Goal: Complete application form: Complete application form

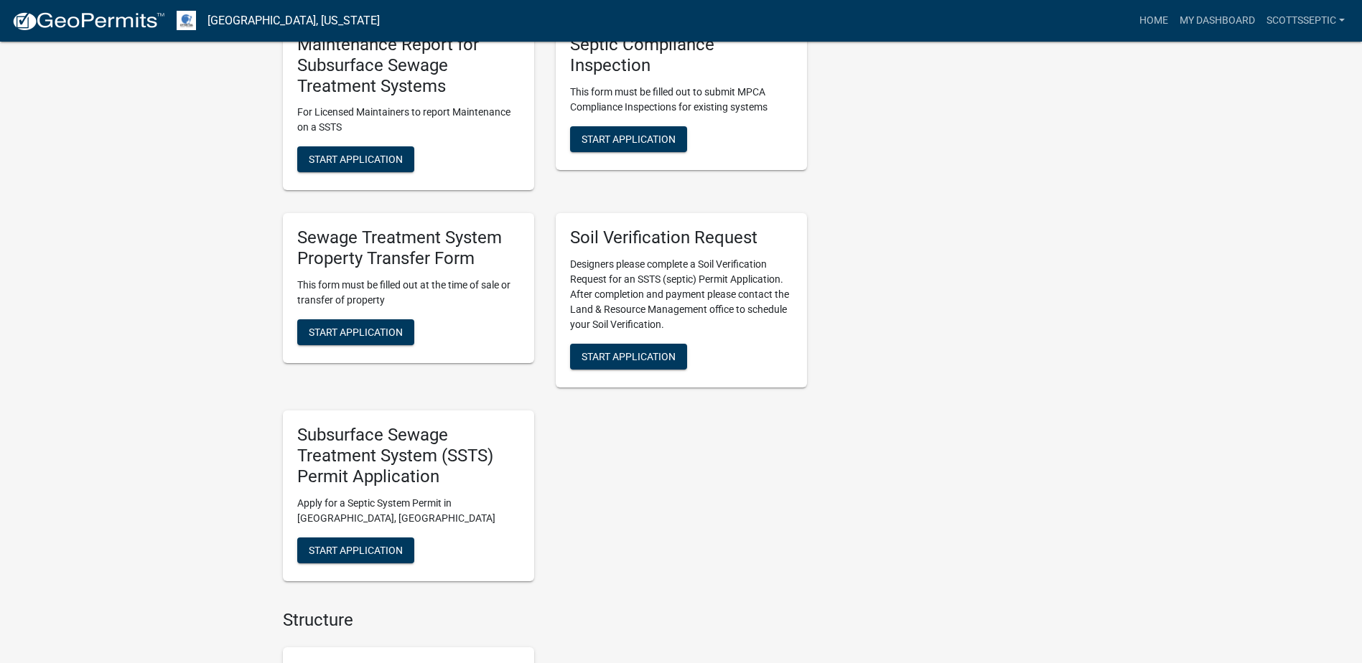
scroll to position [1220, 0]
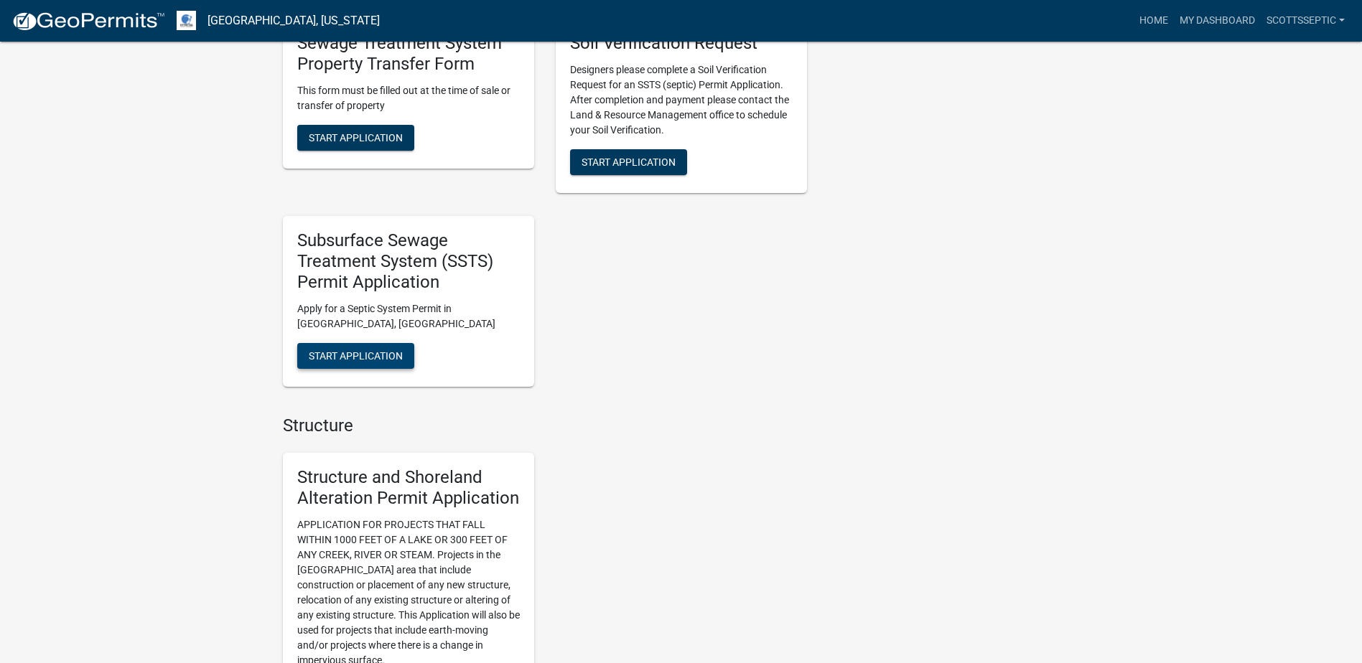
click at [352, 355] on span "Start Application" at bounding box center [356, 355] width 94 height 11
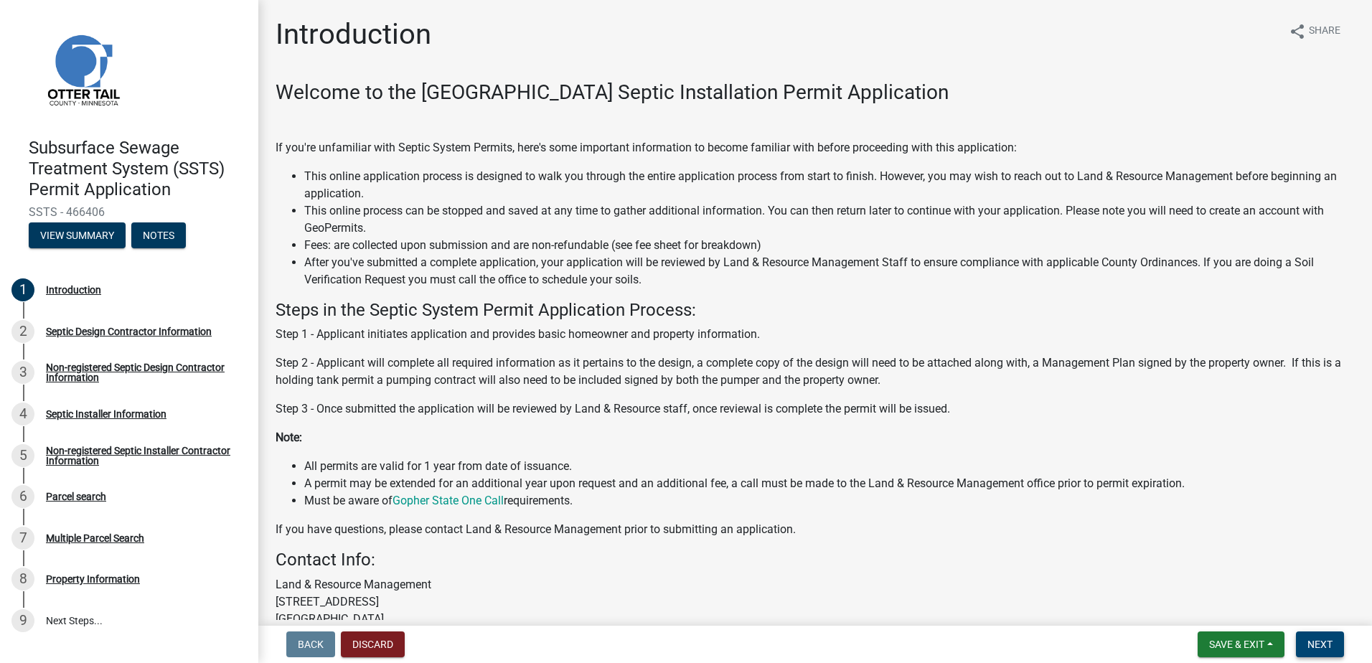
click at [1336, 643] on button "Next" at bounding box center [1320, 645] width 48 height 26
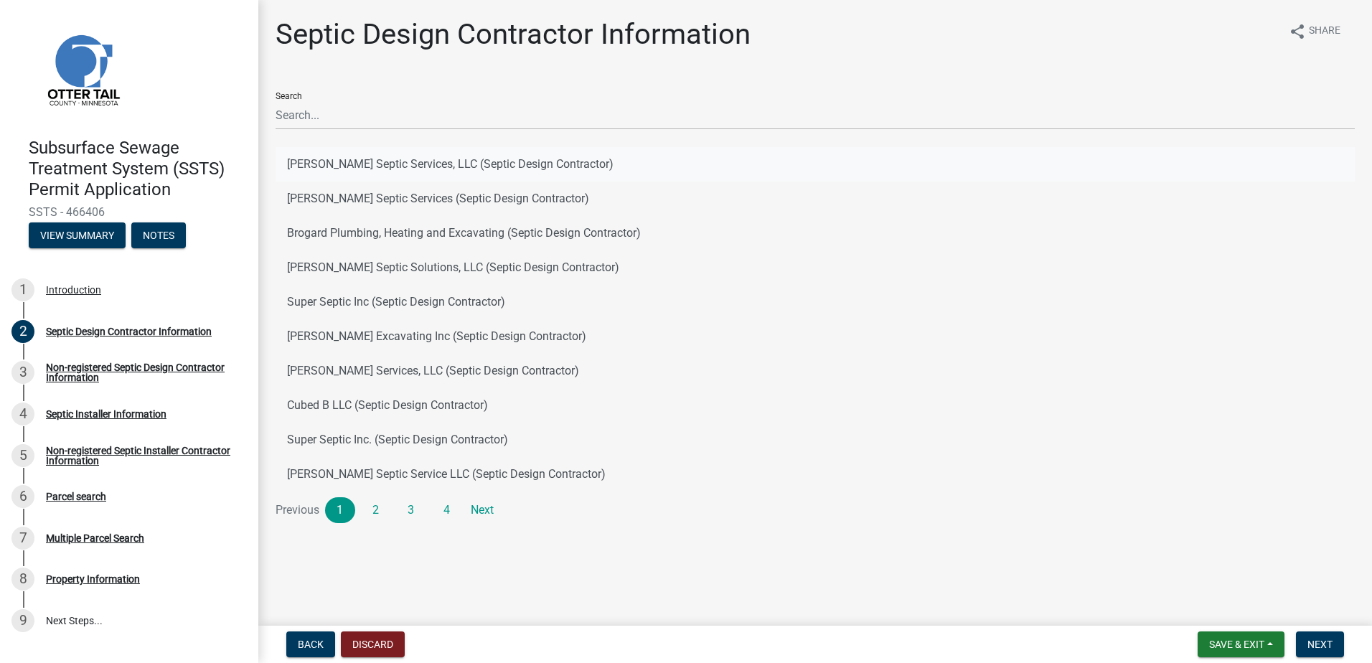
click at [333, 167] on button "[PERSON_NAME] Septic Services, LLC (Septic Design Contractor)" at bounding box center [816, 164] width 1080 height 34
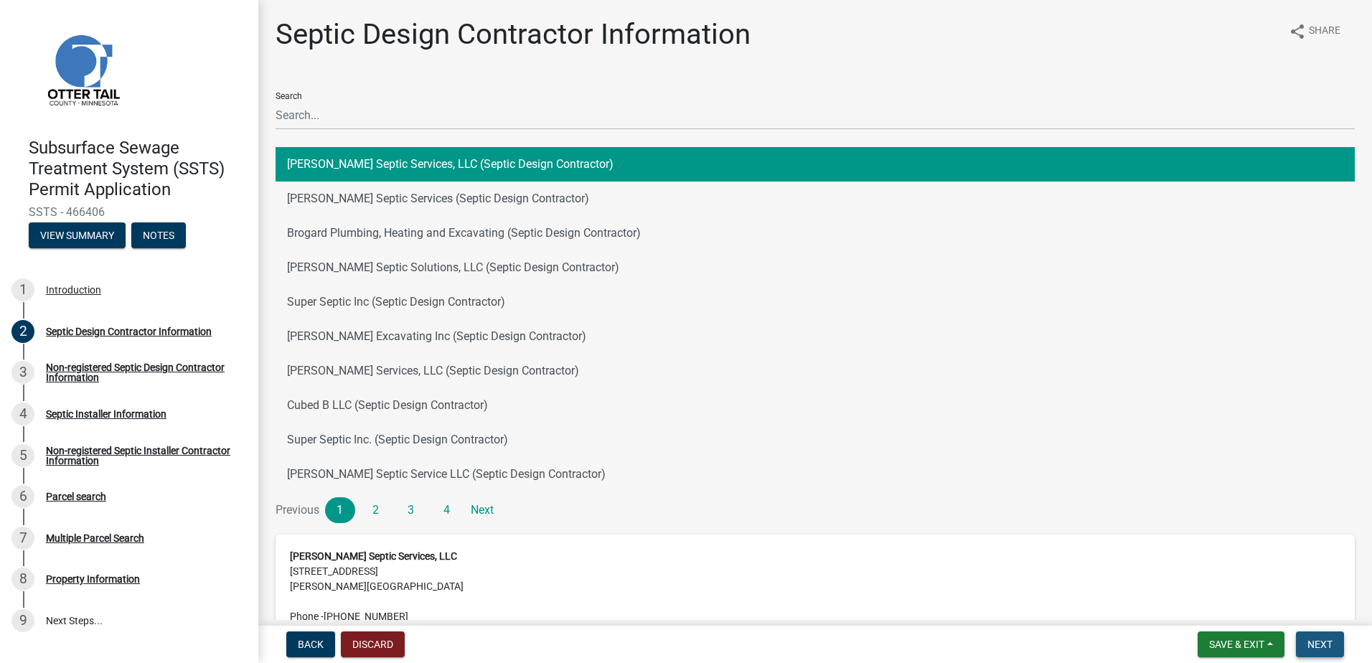
click at [1308, 643] on span "Next" at bounding box center [1320, 644] width 25 height 11
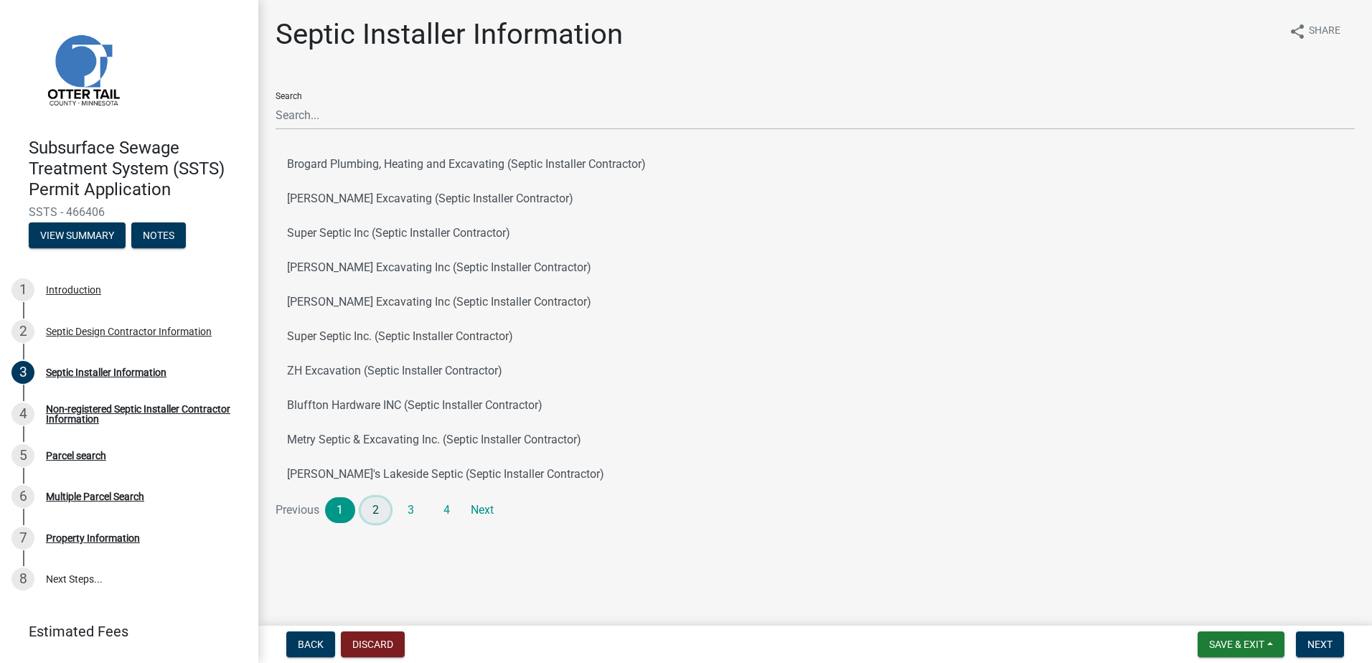
click at [382, 507] on link "2" at bounding box center [376, 510] width 30 height 26
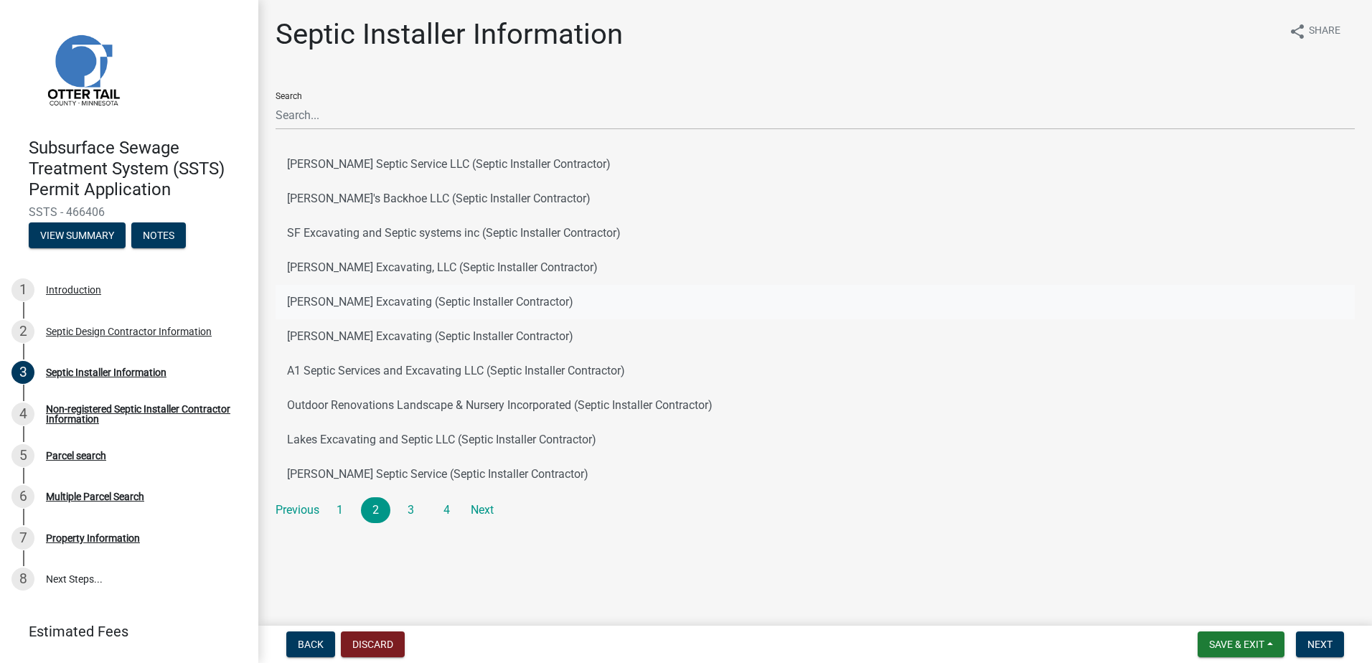
click at [330, 302] on button "[PERSON_NAME] Excavating (Septic Installer Contractor)" at bounding box center [816, 302] width 1080 height 34
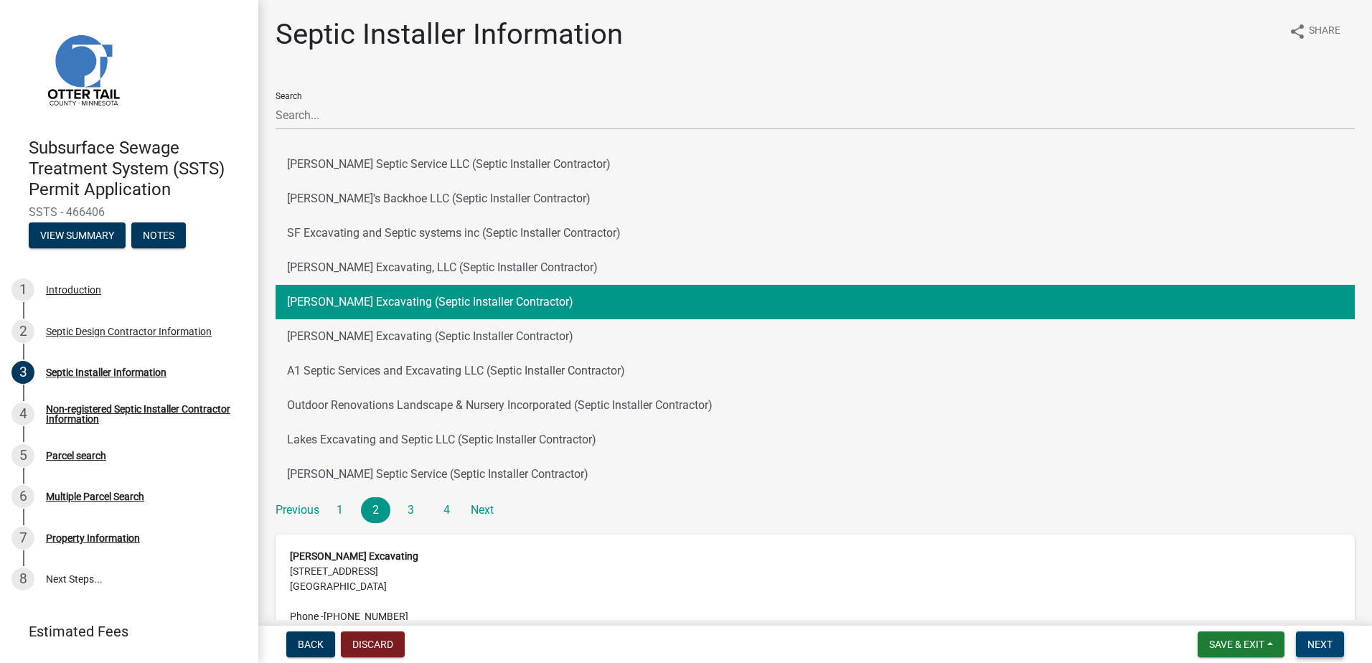
click at [1324, 644] on span "Next" at bounding box center [1320, 644] width 25 height 11
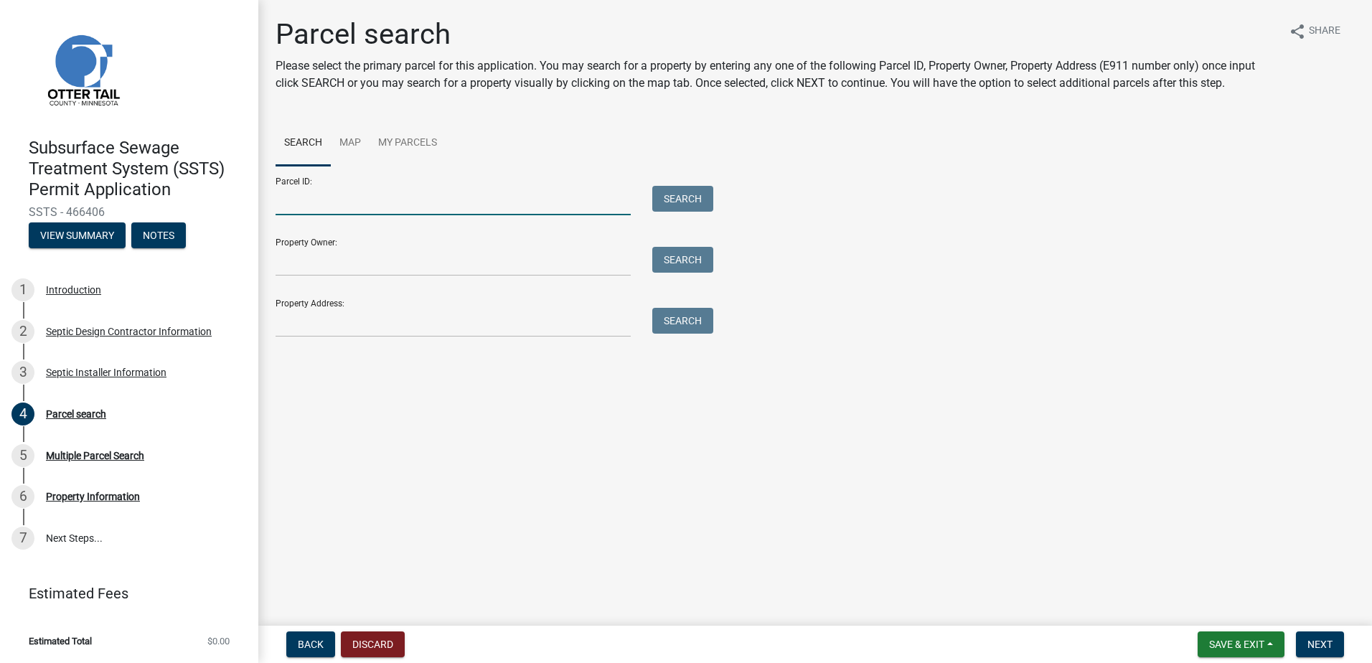
click at [319, 207] on input "Parcel ID:" at bounding box center [453, 200] width 355 height 29
type input "29000990578000"
click at [665, 194] on button "Search" at bounding box center [682, 199] width 61 height 26
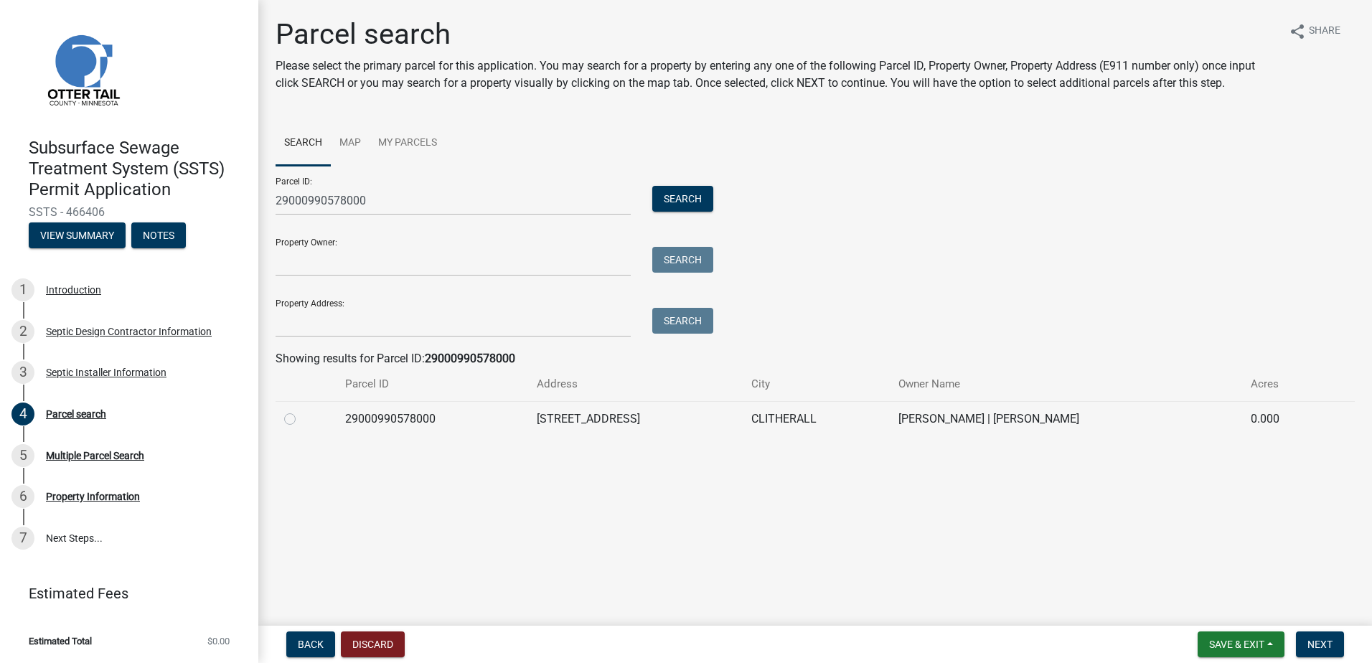
click at [301, 411] on label at bounding box center [301, 411] width 0 height 0
click at [301, 420] on input "radio" at bounding box center [305, 415] width 9 height 9
radio input "true"
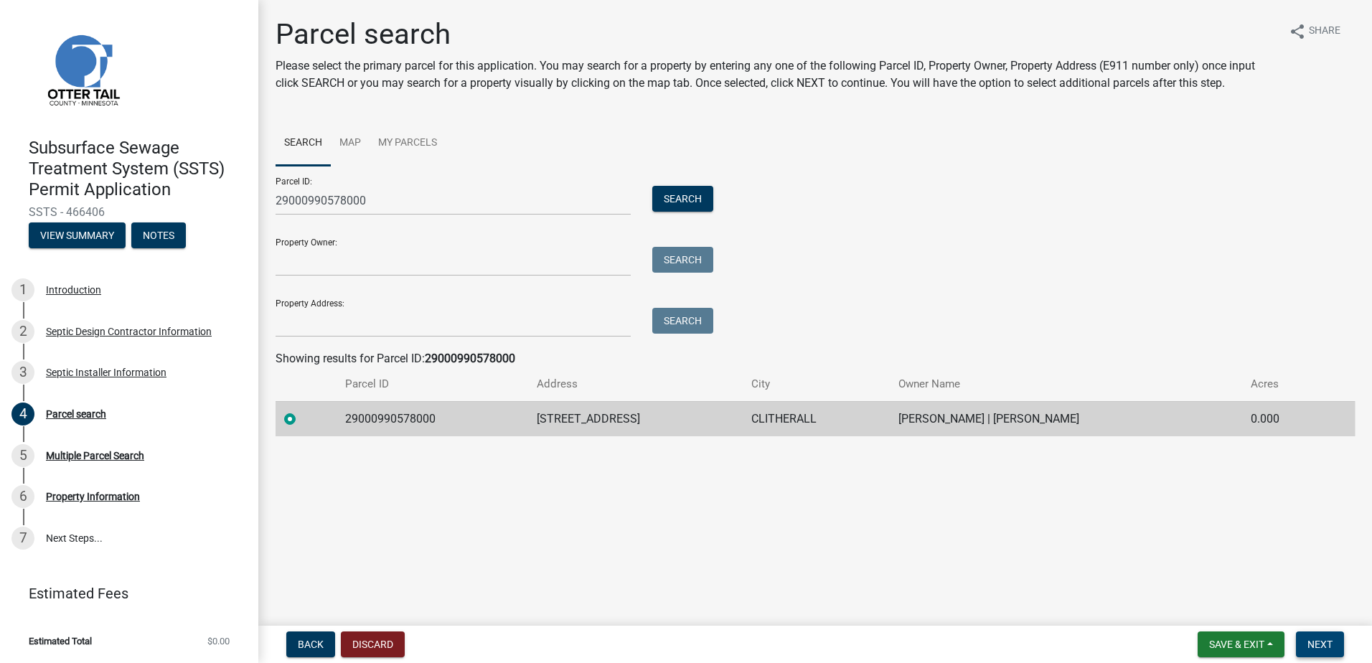
click at [1309, 642] on span "Next" at bounding box center [1320, 644] width 25 height 11
click at [1312, 645] on span "Next" at bounding box center [1320, 644] width 25 height 11
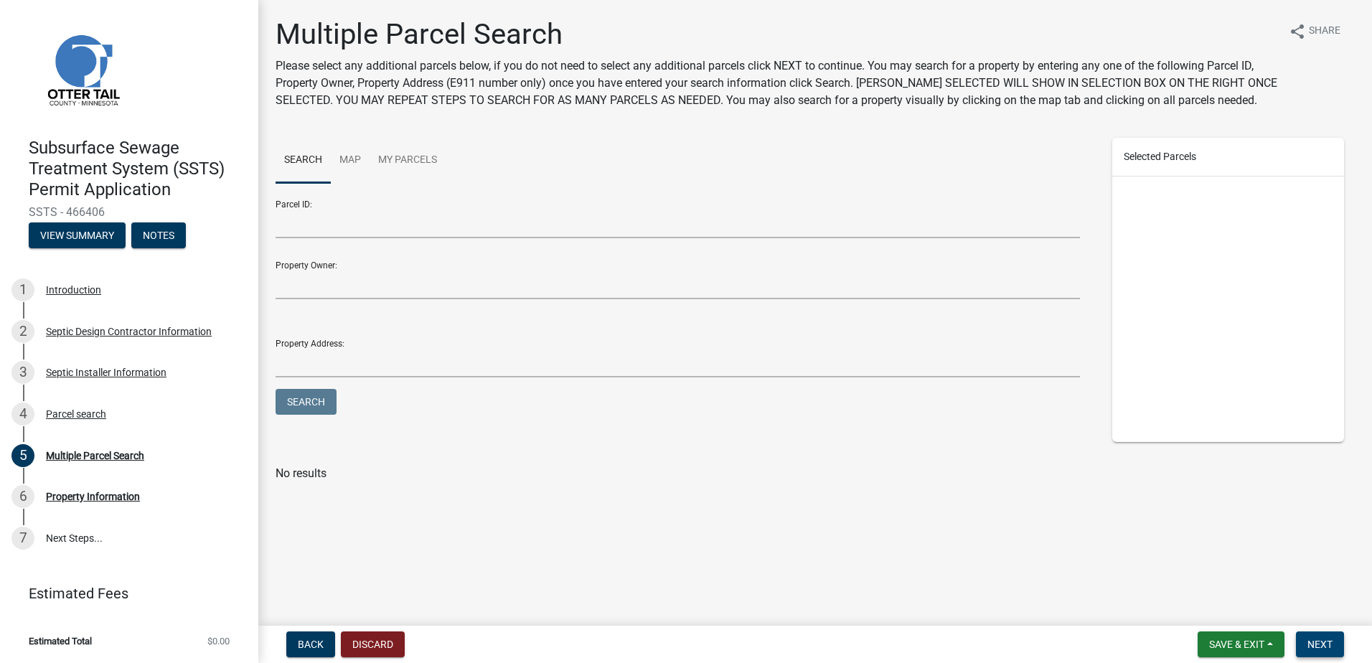
click at [1320, 645] on span "Next" at bounding box center [1320, 644] width 25 height 11
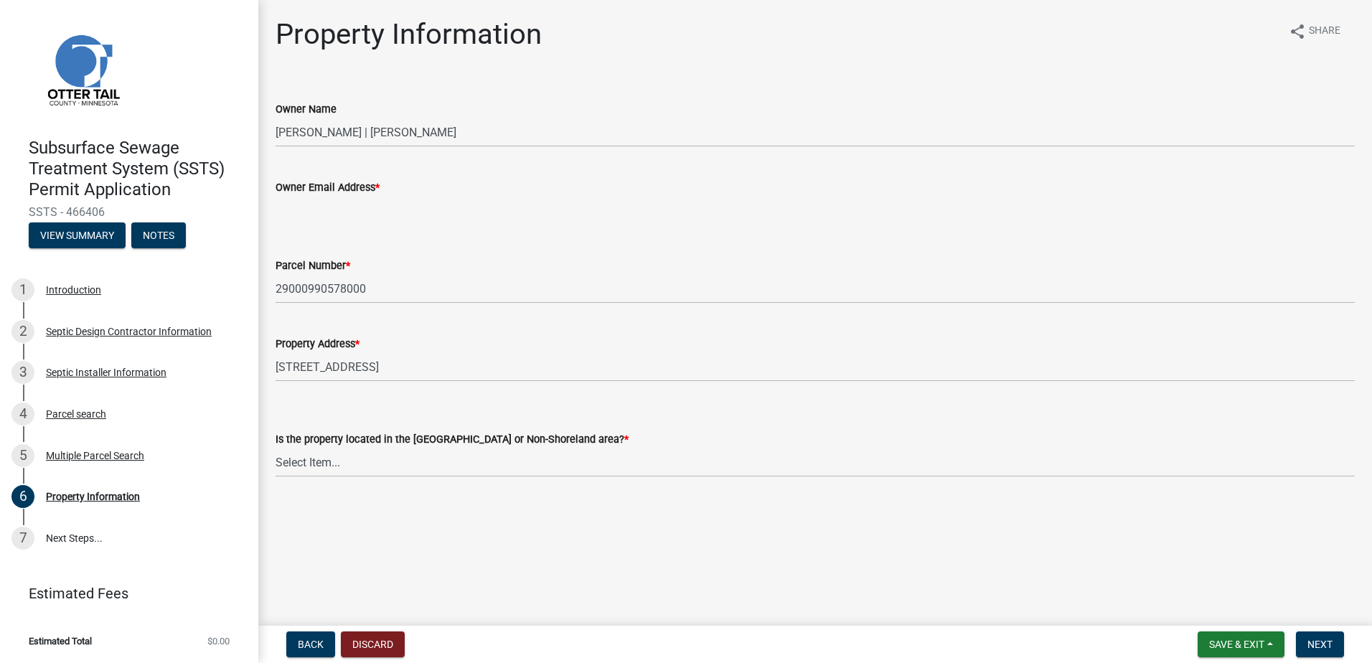
click at [319, 212] on input "Owner Email Address *" at bounding box center [816, 210] width 1080 height 29
type input "[EMAIL_ADDRESS][DOMAIN_NAME]"
click at [304, 467] on select "Select Item... Shoreland Non-Shoreland" at bounding box center [816, 462] width 1080 height 29
click at [276, 448] on select "Select Item... Shoreland Non-Shoreland" at bounding box center [816, 462] width 1080 height 29
select select "f91142e6-e911-469c-9754-896c7e7f9e05"
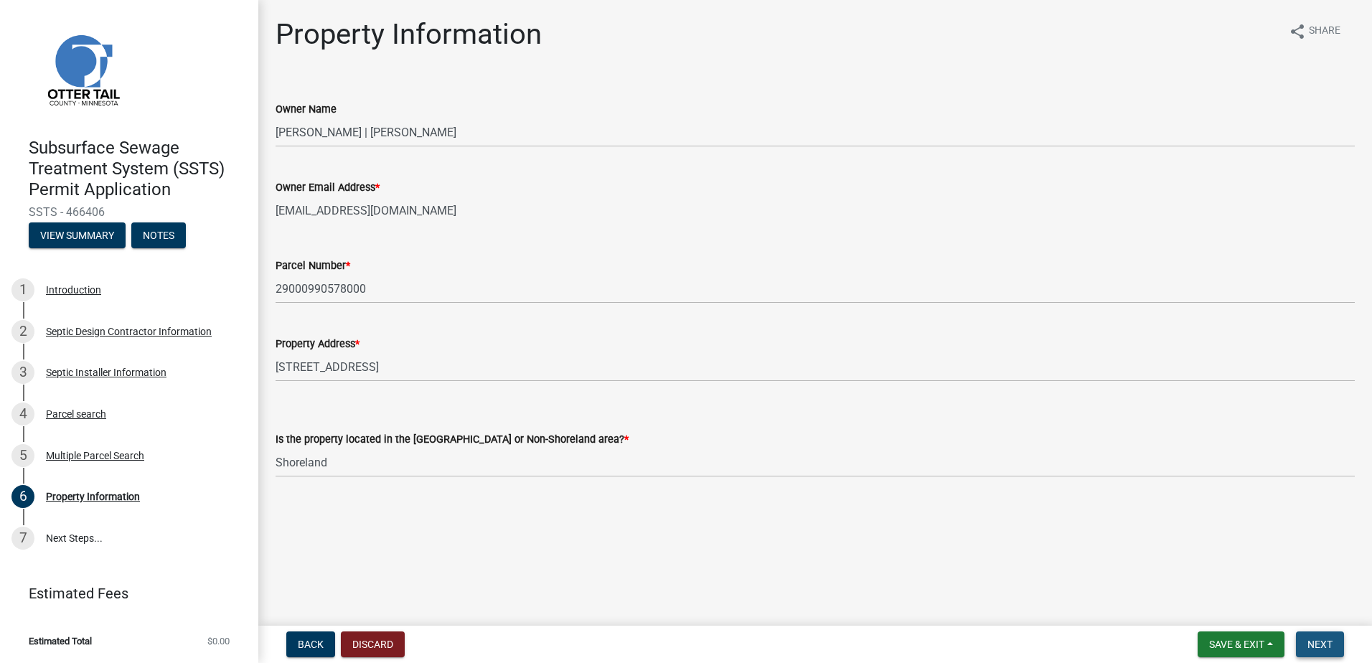
click at [1318, 637] on button "Next" at bounding box center [1320, 645] width 48 height 26
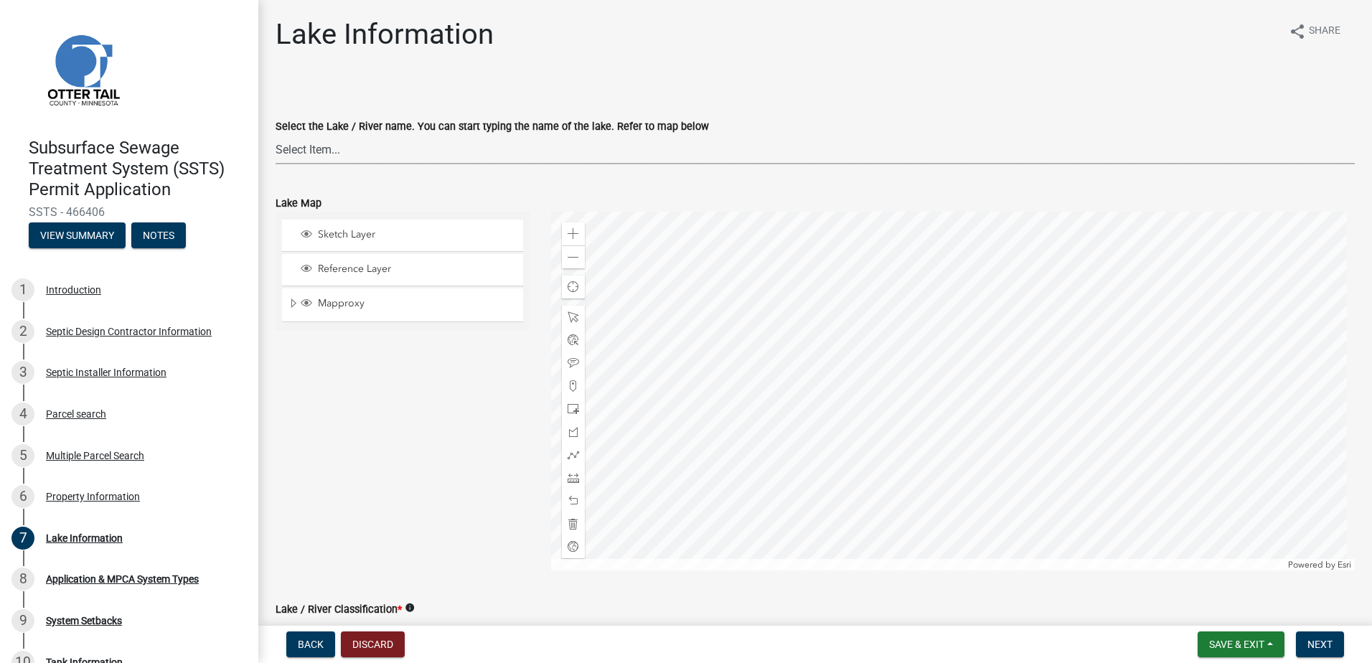
click at [306, 149] on select "Select Item... None [PERSON_NAME] 56-031 [PERSON_NAME] 56-118 [PERSON_NAME] 56-…" at bounding box center [816, 149] width 1080 height 29
click at [276, 135] on select "Select Item... None [PERSON_NAME] 56-031 [PERSON_NAME] 56-118 [PERSON_NAME] 56-…" at bounding box center [816, 149] width 1080 height 29
select select "4e1281d9-a122-458a-80e3-8ca1aefebfd7"
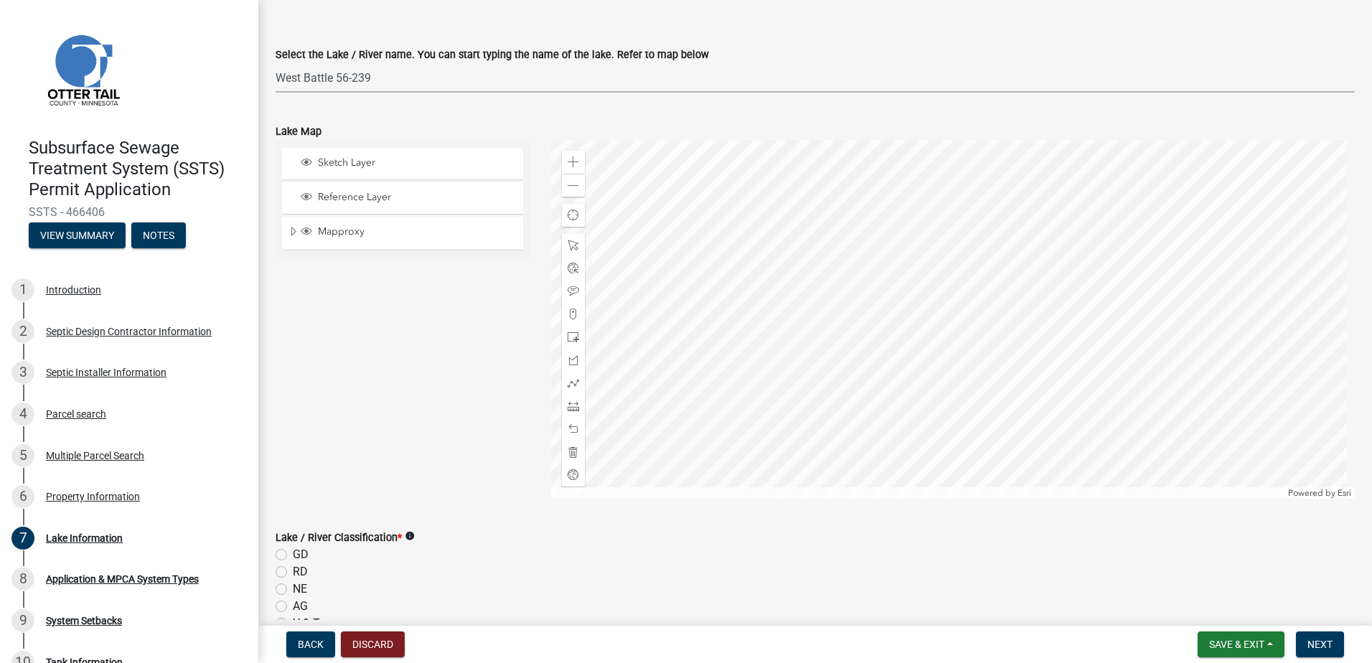
click at [293, 553] on label "GD" at bounding box center [301, 554] width 16 height 17
click at [293, 553] on input "GD" at bounding box center [297, 550] width 9 height 9
radio input "true"
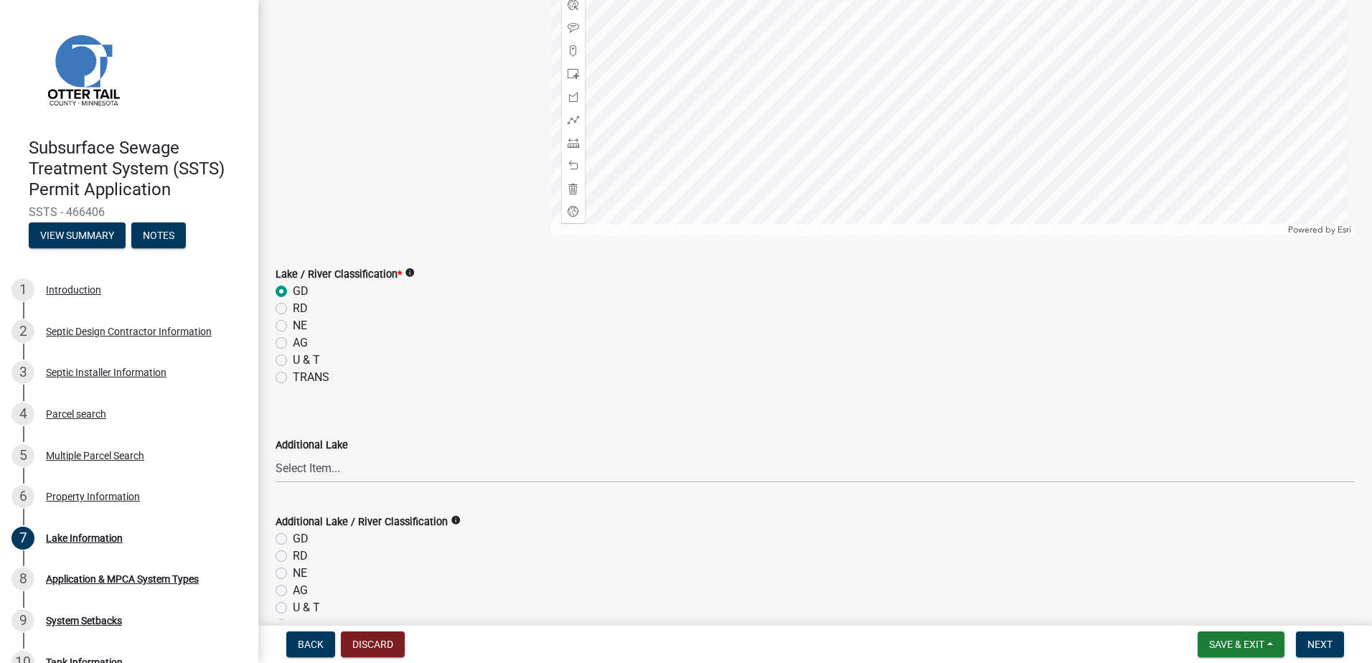
scroll to position [418, 0]
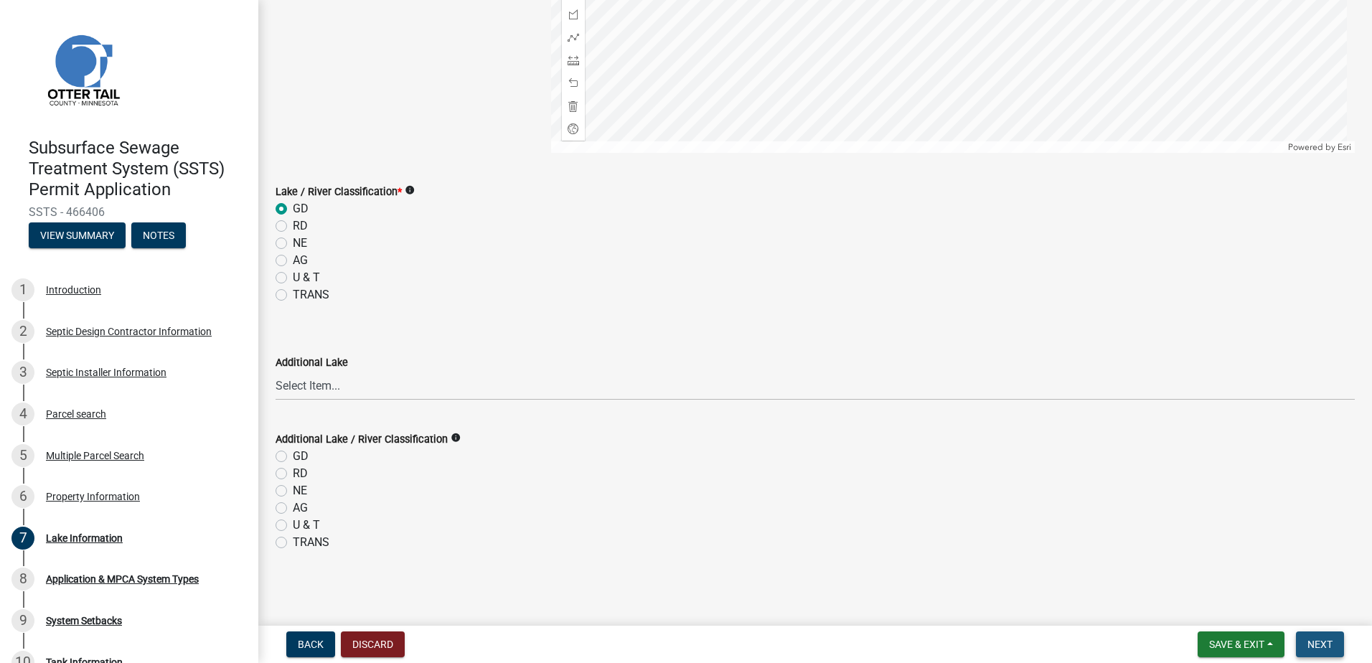
click at [1323, 648] on span "Next" at bounding box center [1320, 644] width 25 height 11
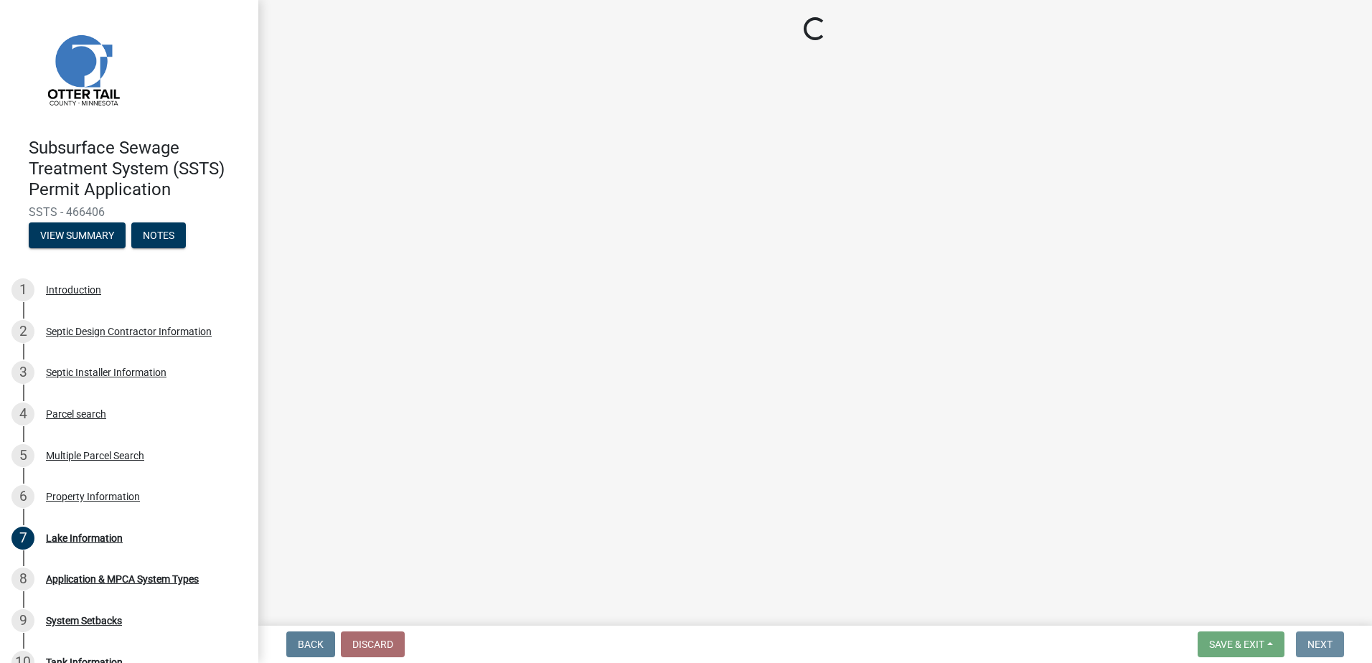
scroll to position [0, 0]
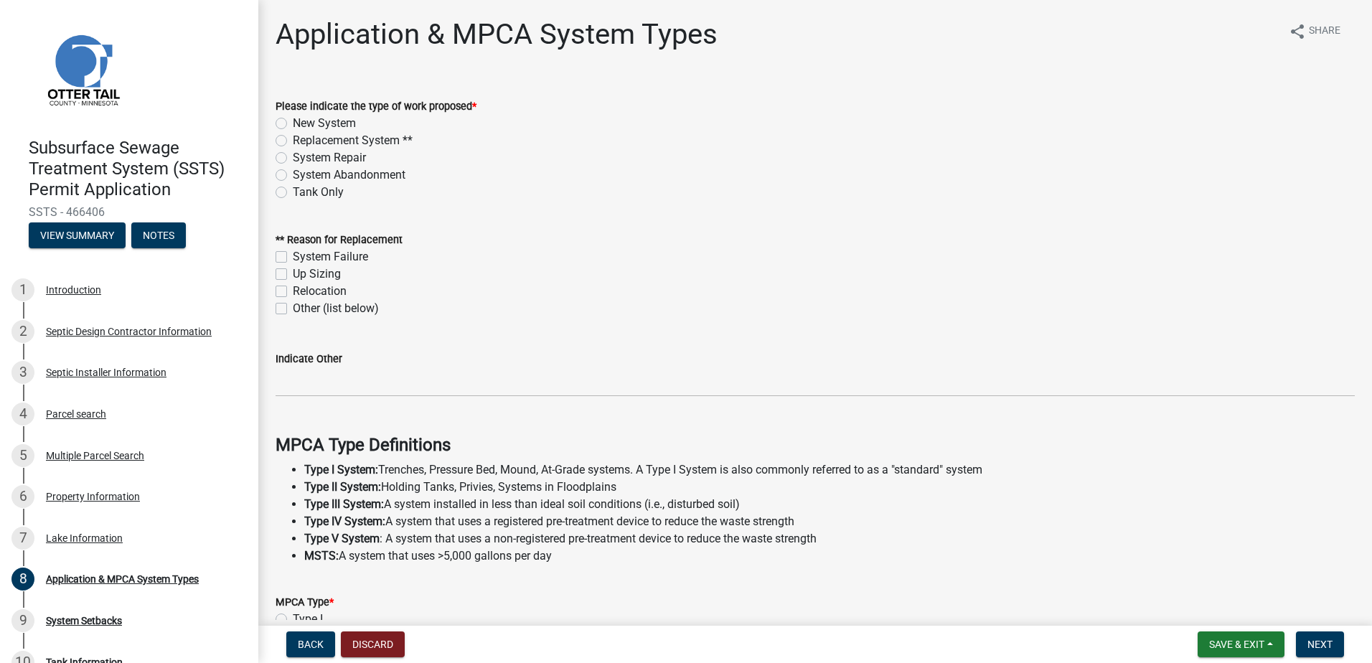
click at [293, 139] on label "Replacement System **" at bounding box center [353, 140] width 120 height 17
click at [293, 139] on input "Replacement System **" at bounding box center [297, 136] width 9 height 9
radio input "true"
click at [293, 273] on label "Up Sizing" at bounding box center [317, 274] width 48 height 17
click at [293, 273] on input "Up Sizing" at bounding box center [297, 270] width 9 height 9
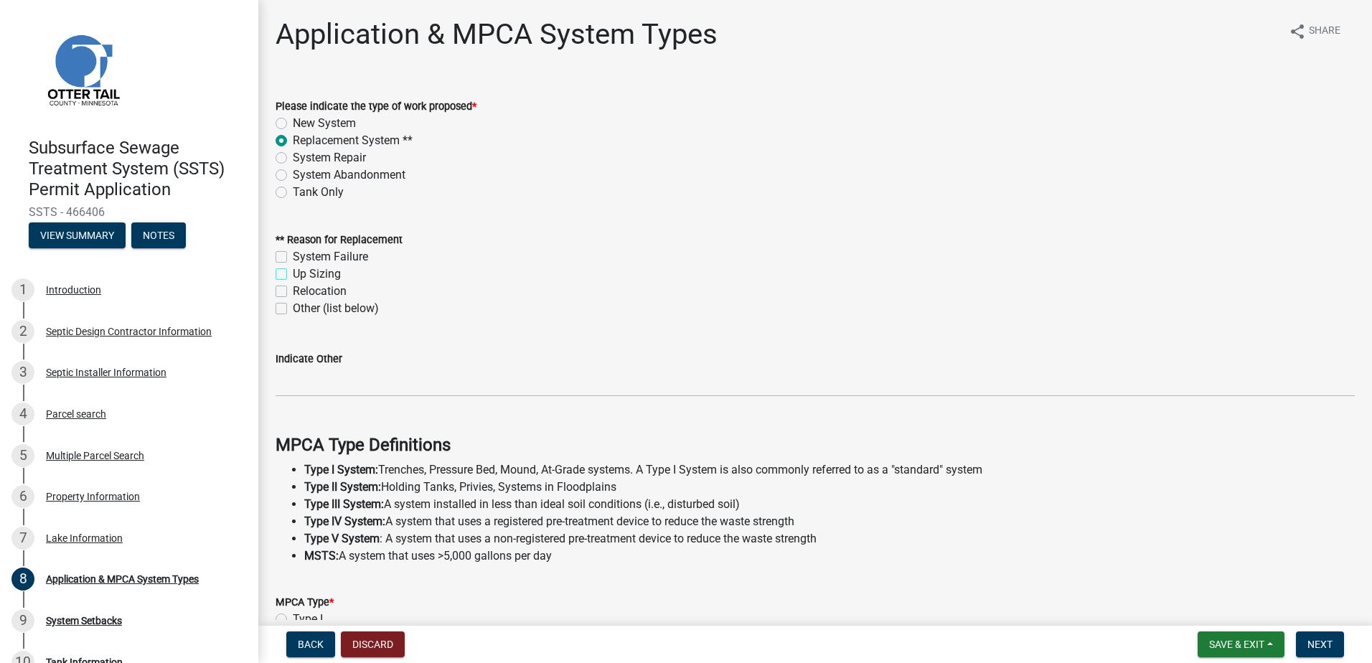
checkbox input "true"
checkbox input "false"
checkbox input "true"
checkbox input "false"
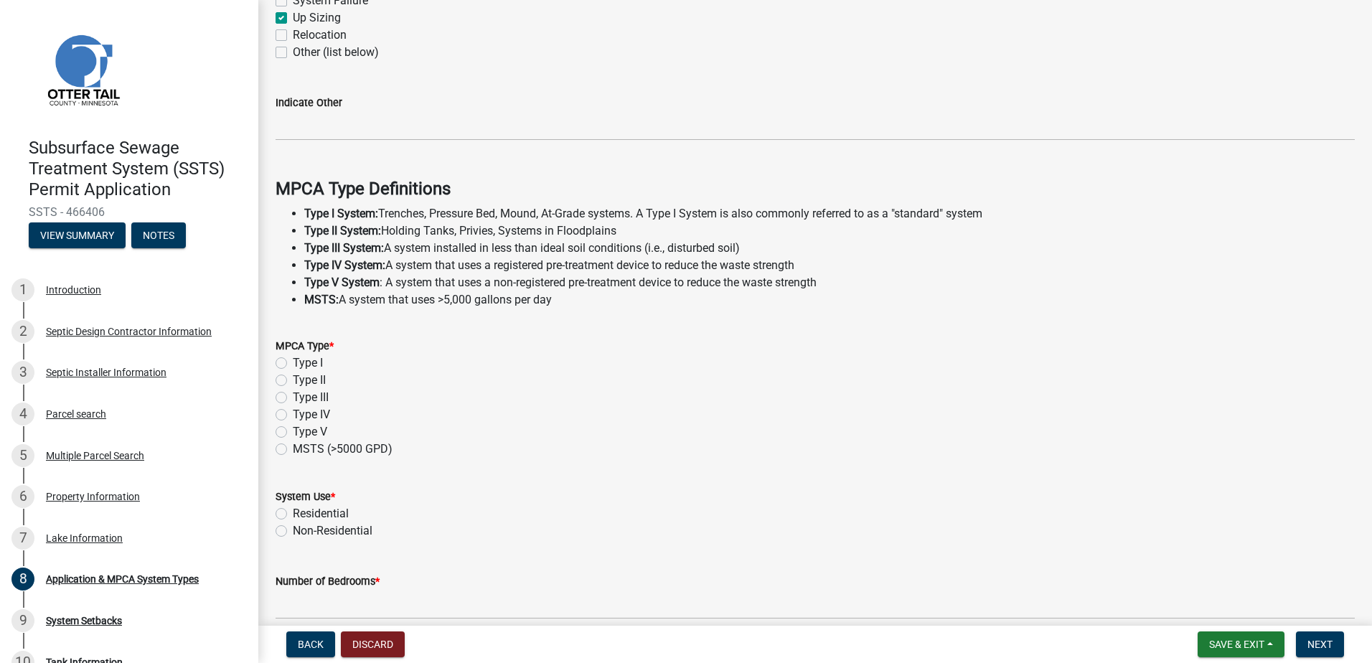
scroll to position [287, 0]
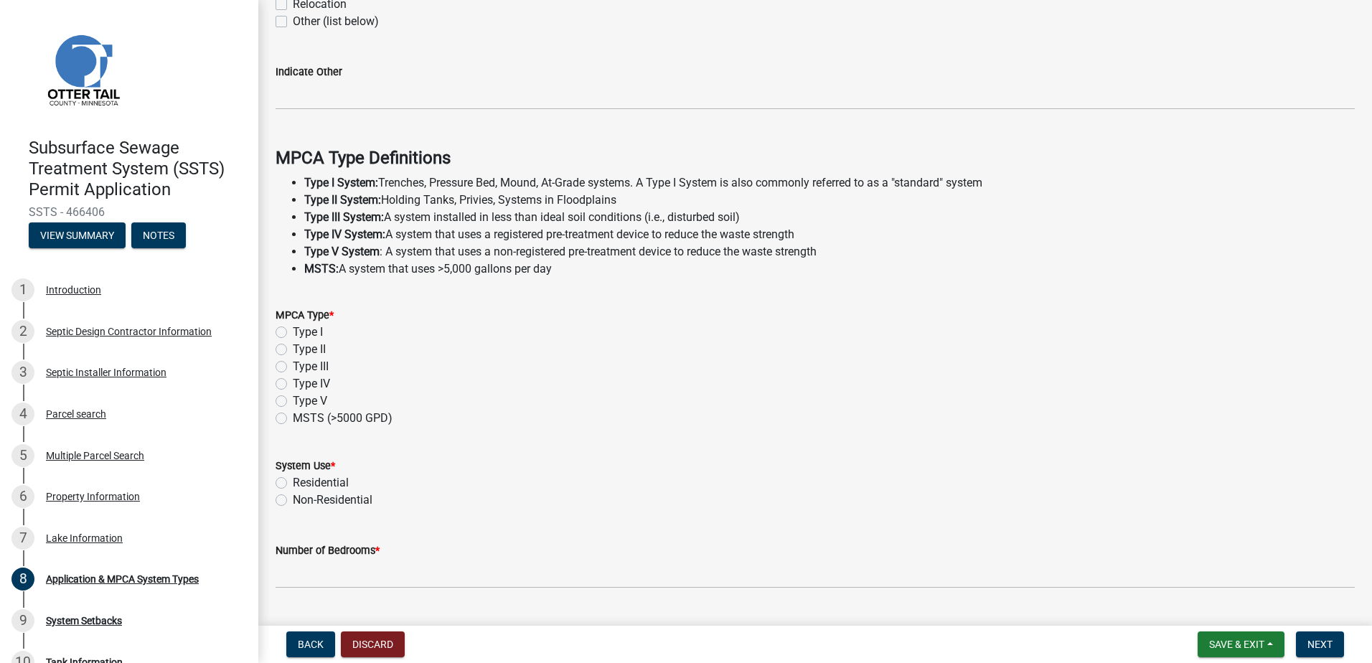
click at [293, 368] on label "Type III" at bounding box center [311, 366] width 36 height 17
click at [293, 367] on input "Type III" at bounding box center [297, 362] width 9 height 9
radio input "true"
click at [293, 482] on label "Residential" at bounding box center [321, 482] width 56 height 17
click at [293, 482] on input "Residential" at bounding box center [297, 478] width 9 height 9
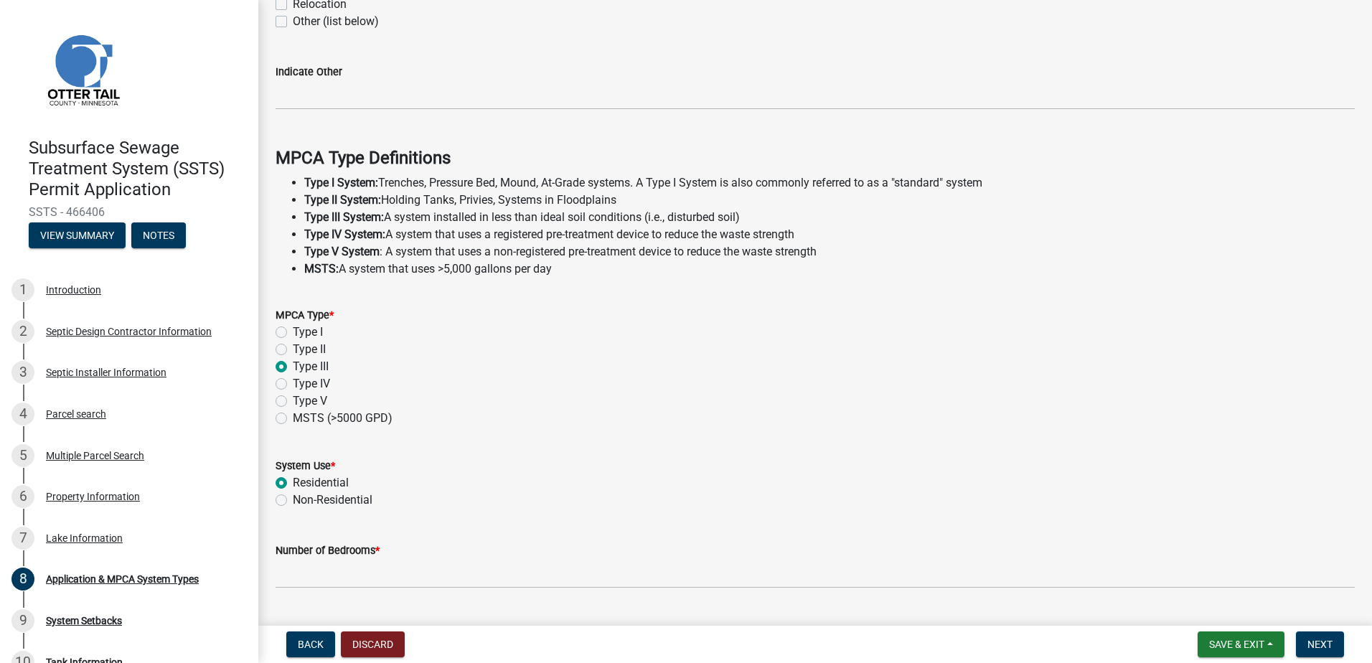
radio input "true"
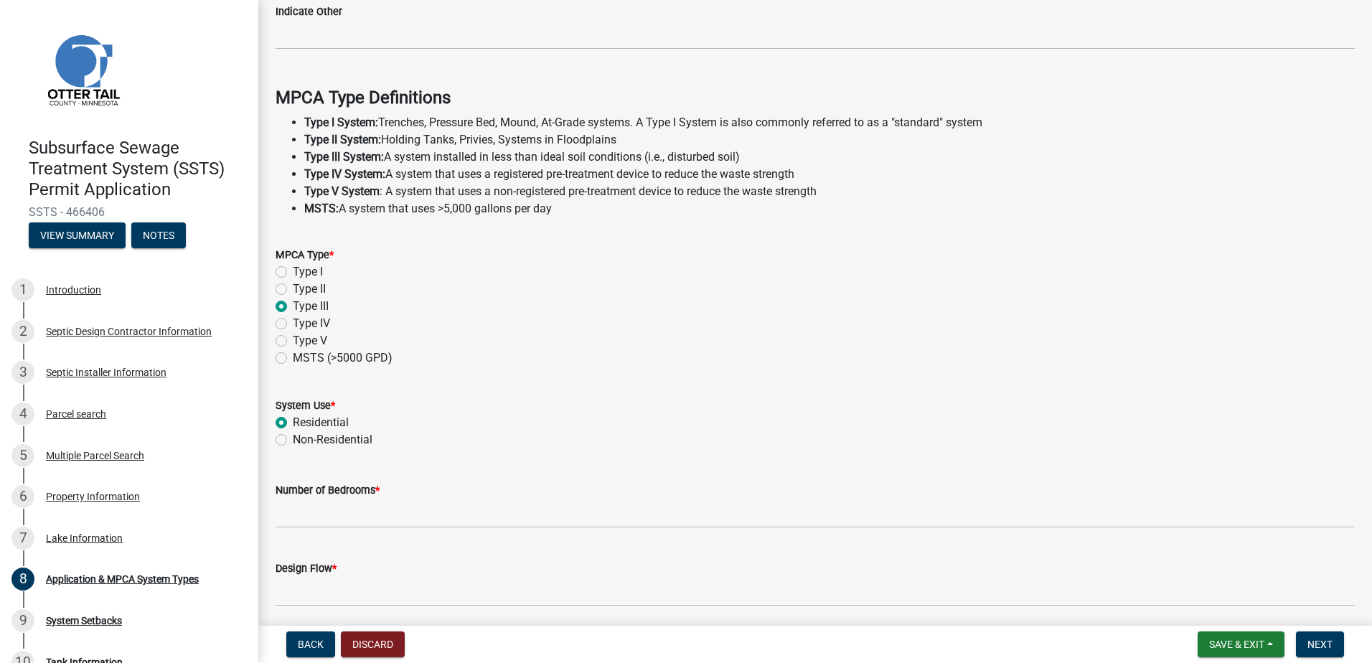
scroll to position [401, 0]
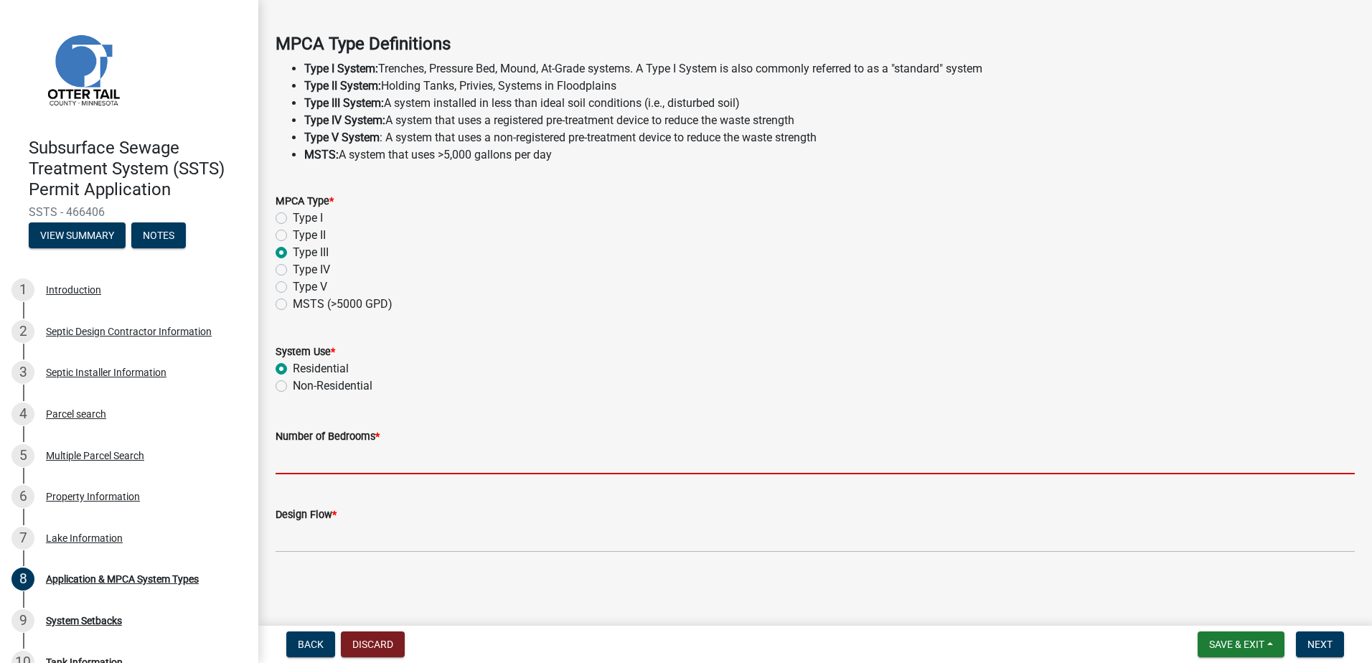
click at [299, 450] on input "Number of Bedrooms *" at bounding box center [816, 459] width 1080 height 29
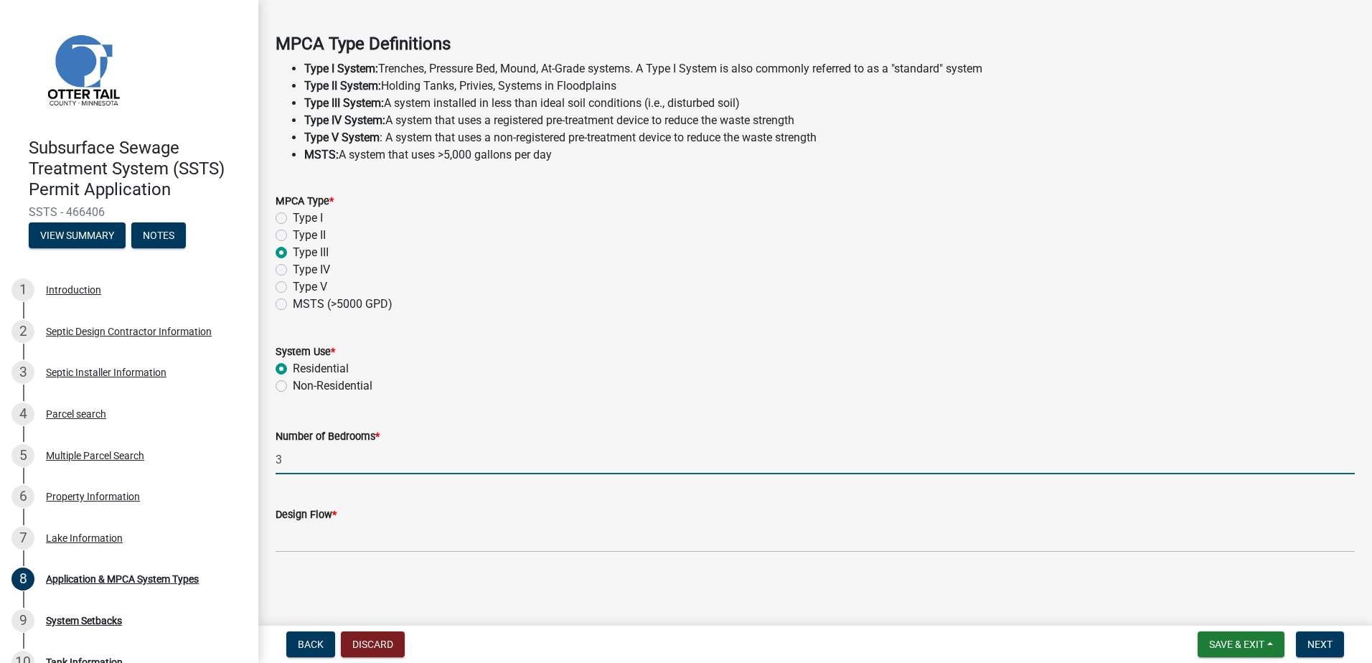
type input "3"
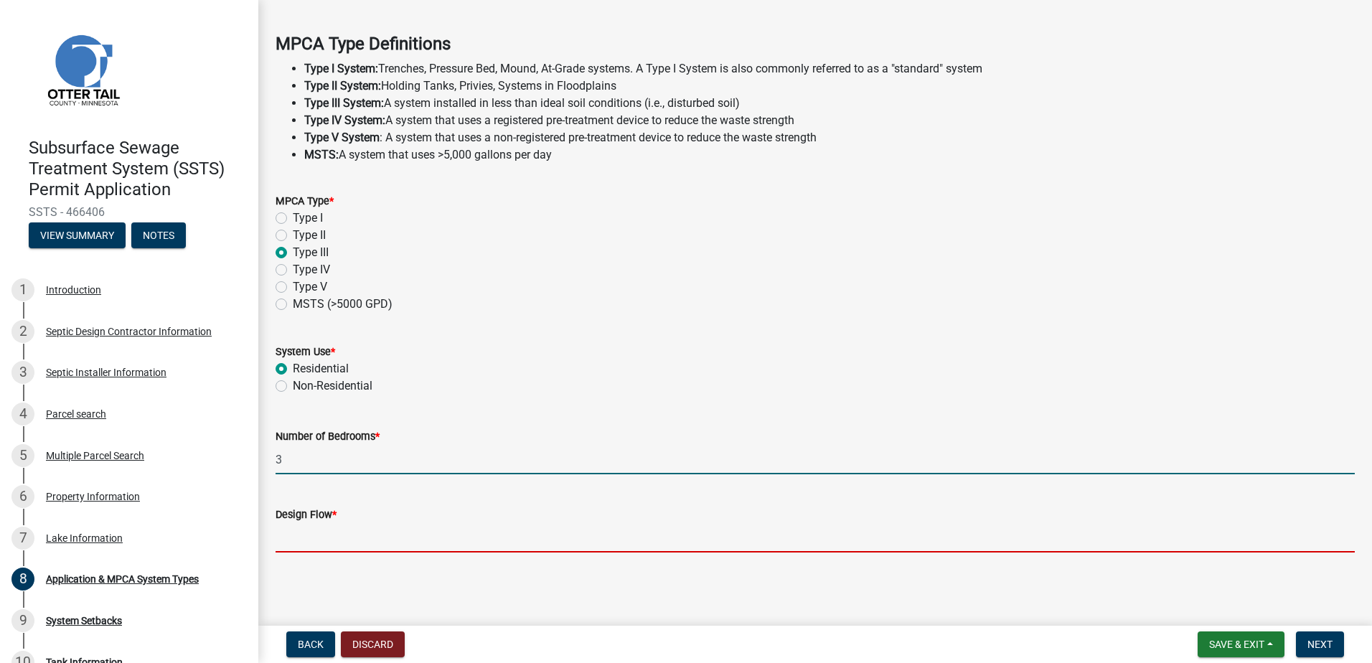
click at [300, 539] on input "Design Flow *" at bounding box center [816, 537] width 1080 height 29
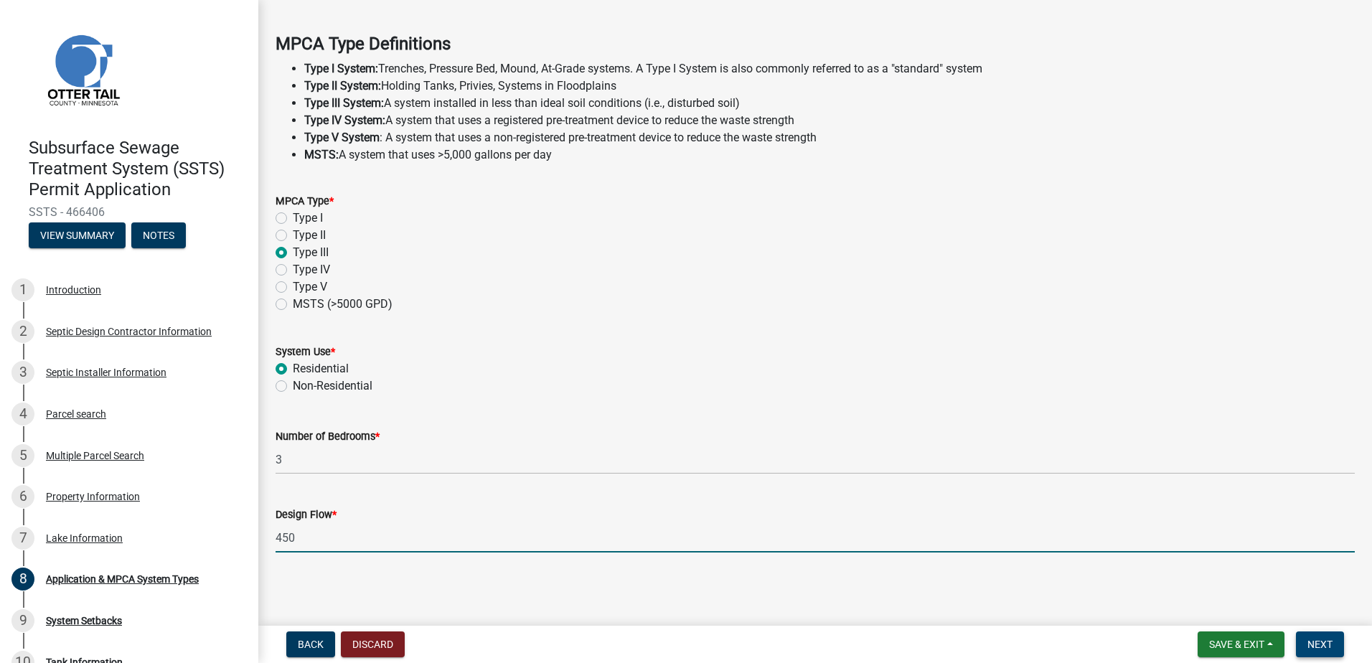
type input "450"
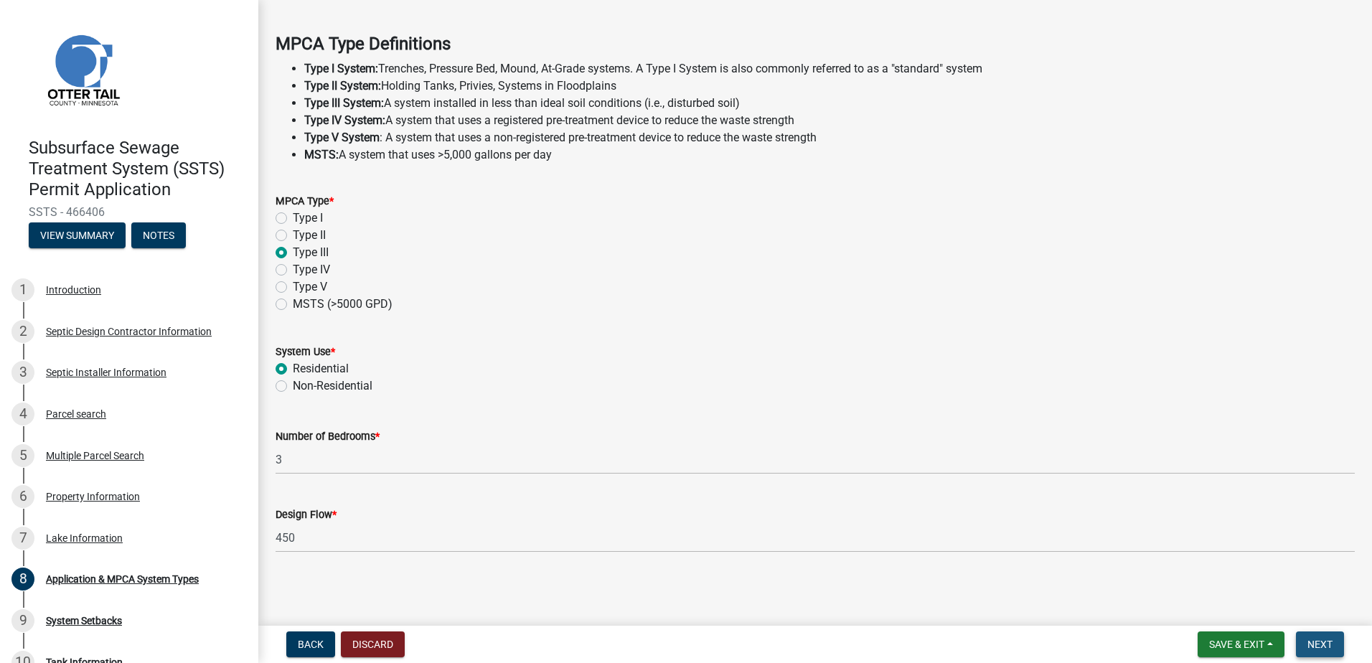
click at [1317, 649] on span "Next" at bounding box center [1320, 644] width 25 height 11
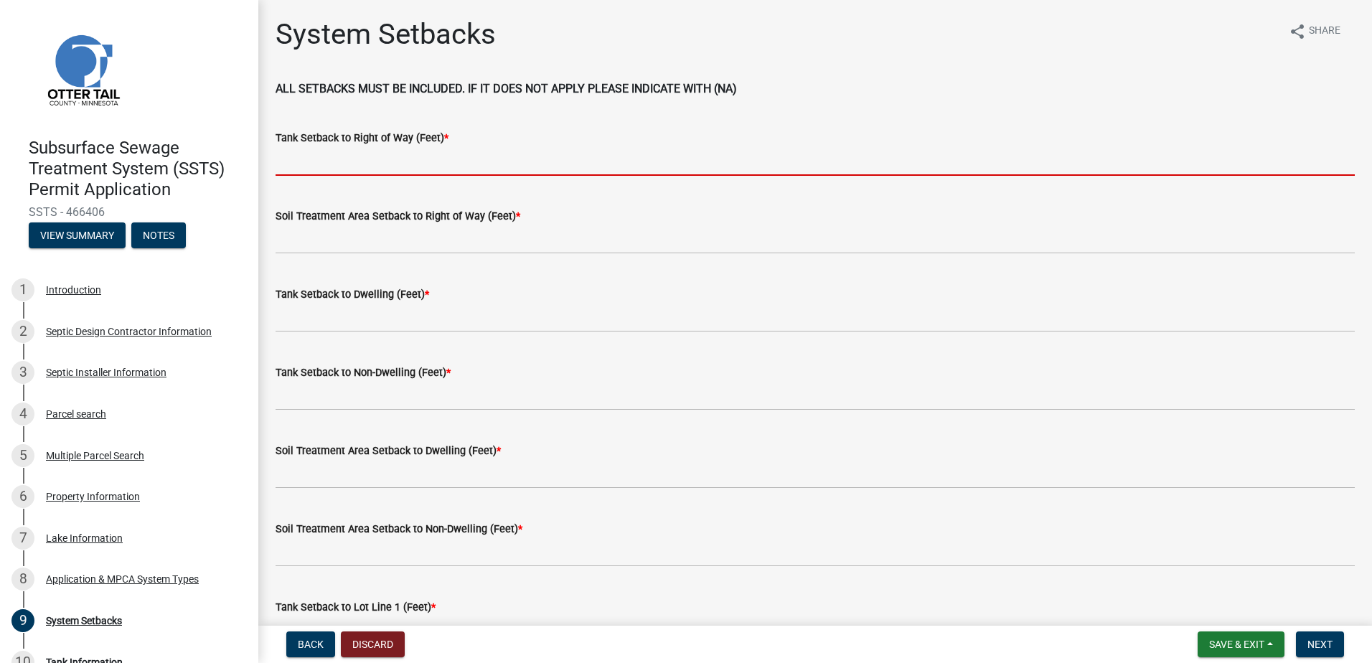
click at [287, 164] on input "Tank Setback to Right of Way (Feet) *" at bounding box center [816, 160] width 1080 height 29
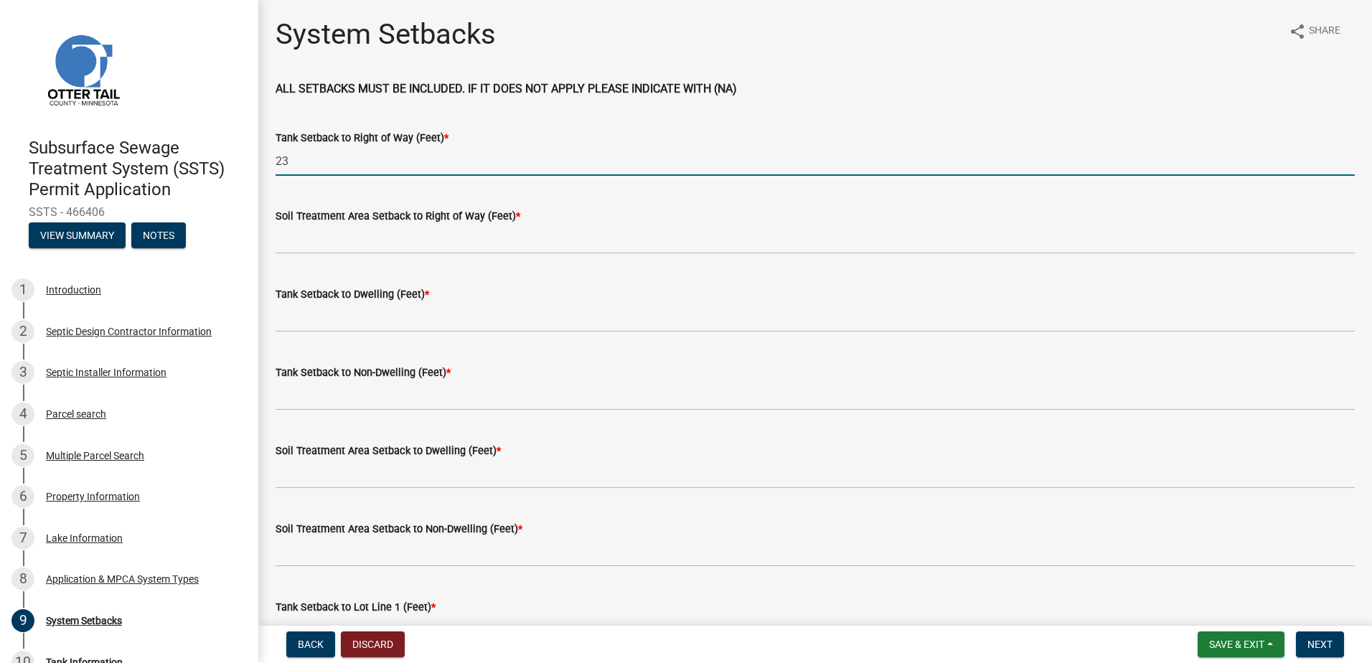
type input "23"
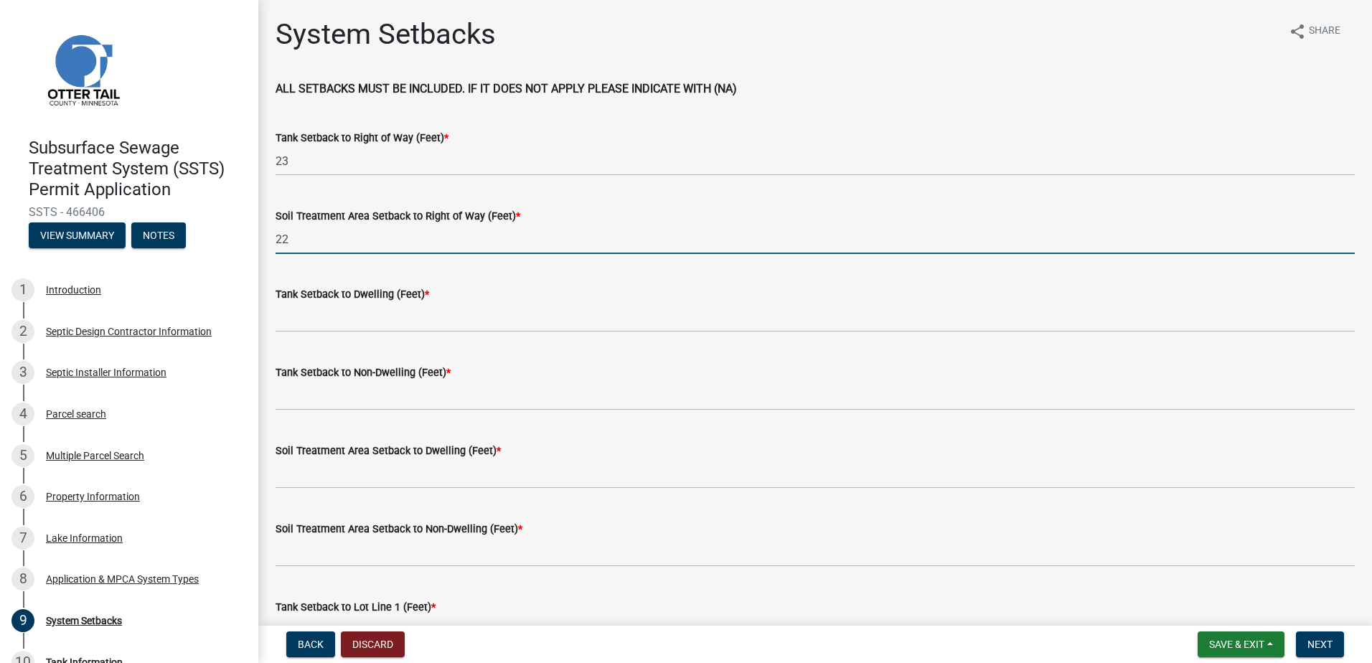
type input "22"
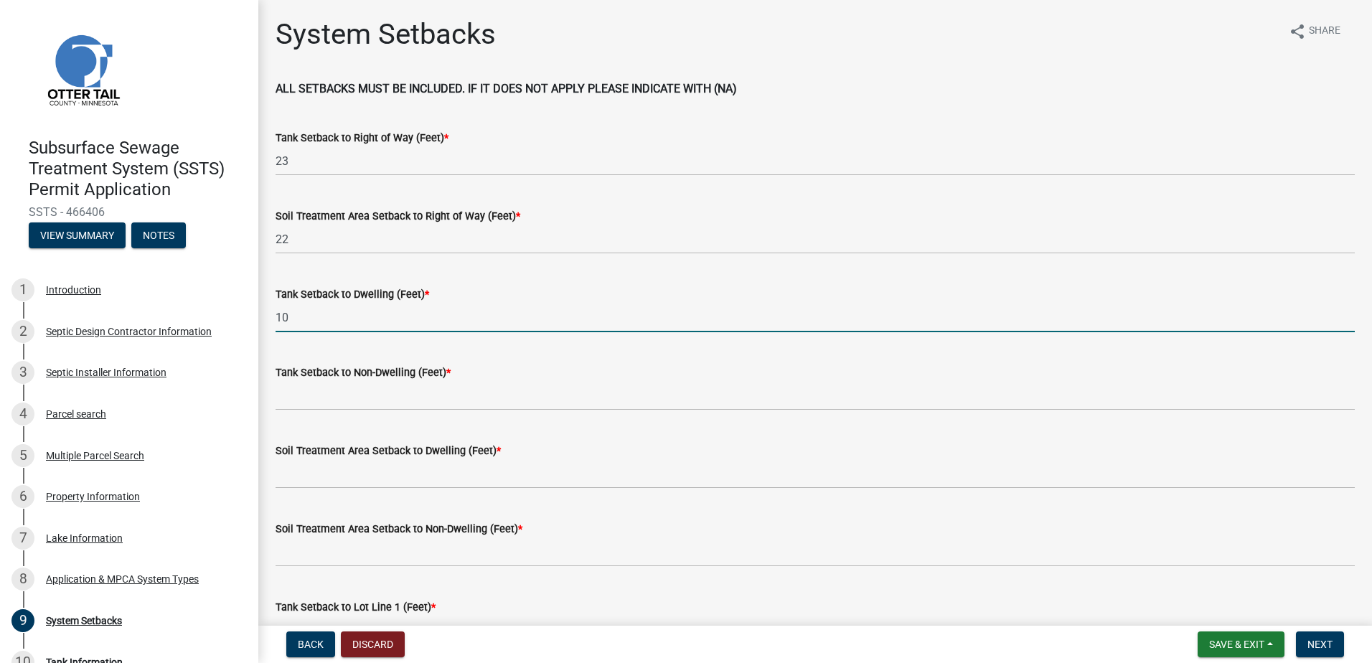
type input "10"
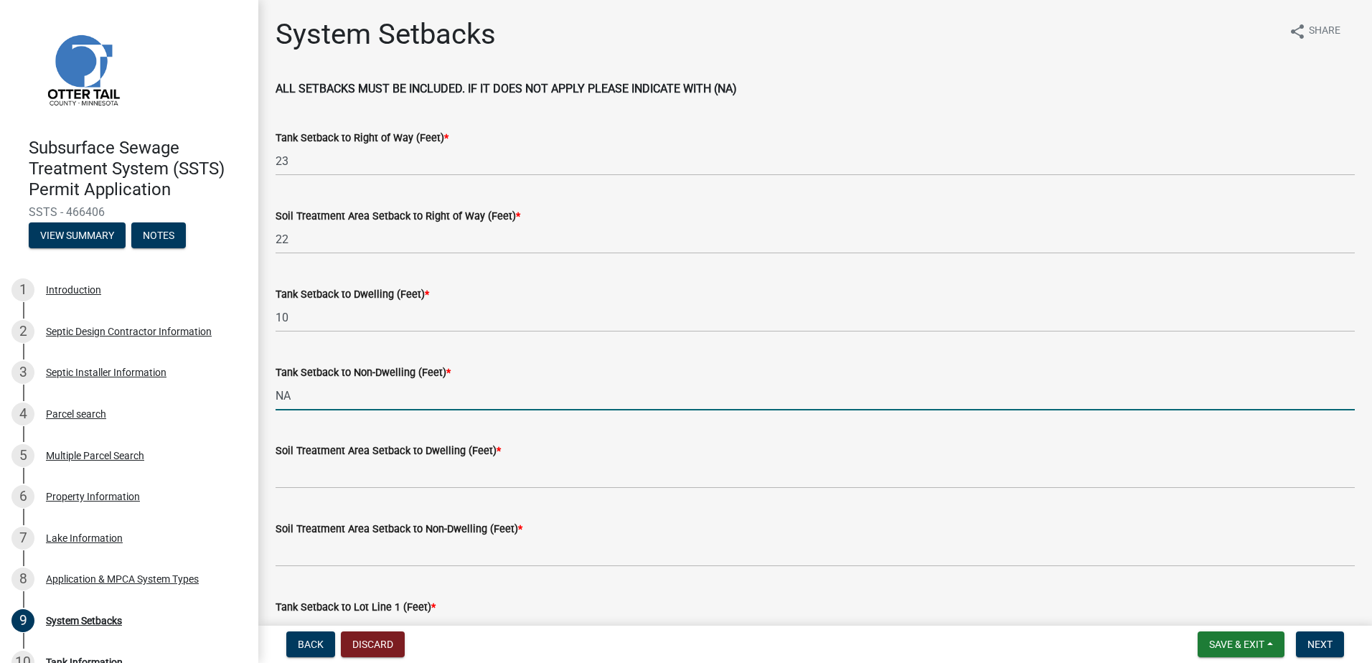
type input "NA"
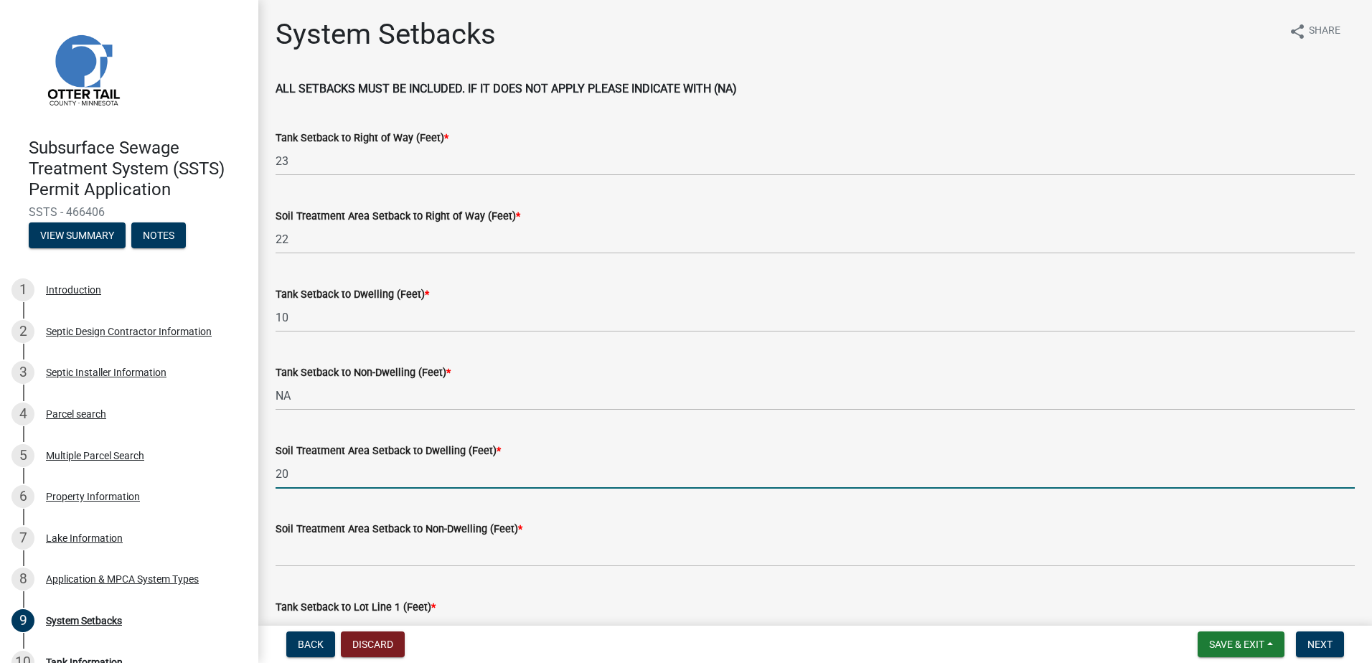
type input "20"
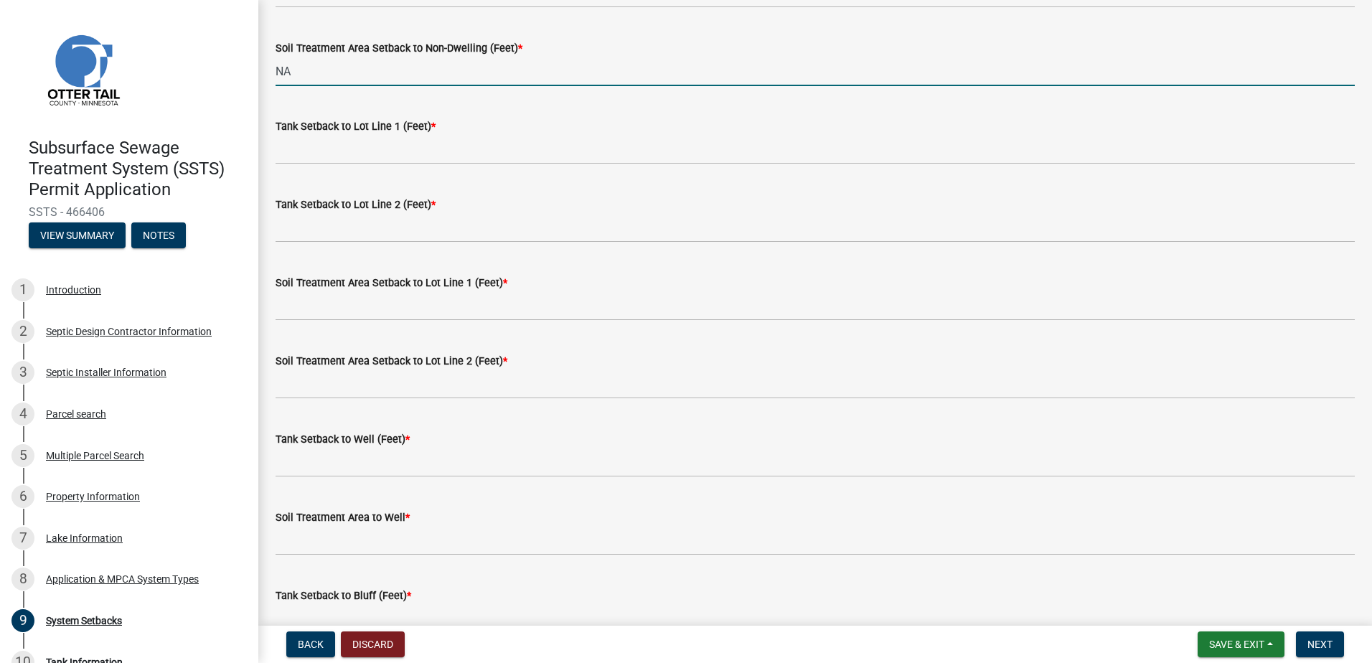
scroll to position [502, 0]
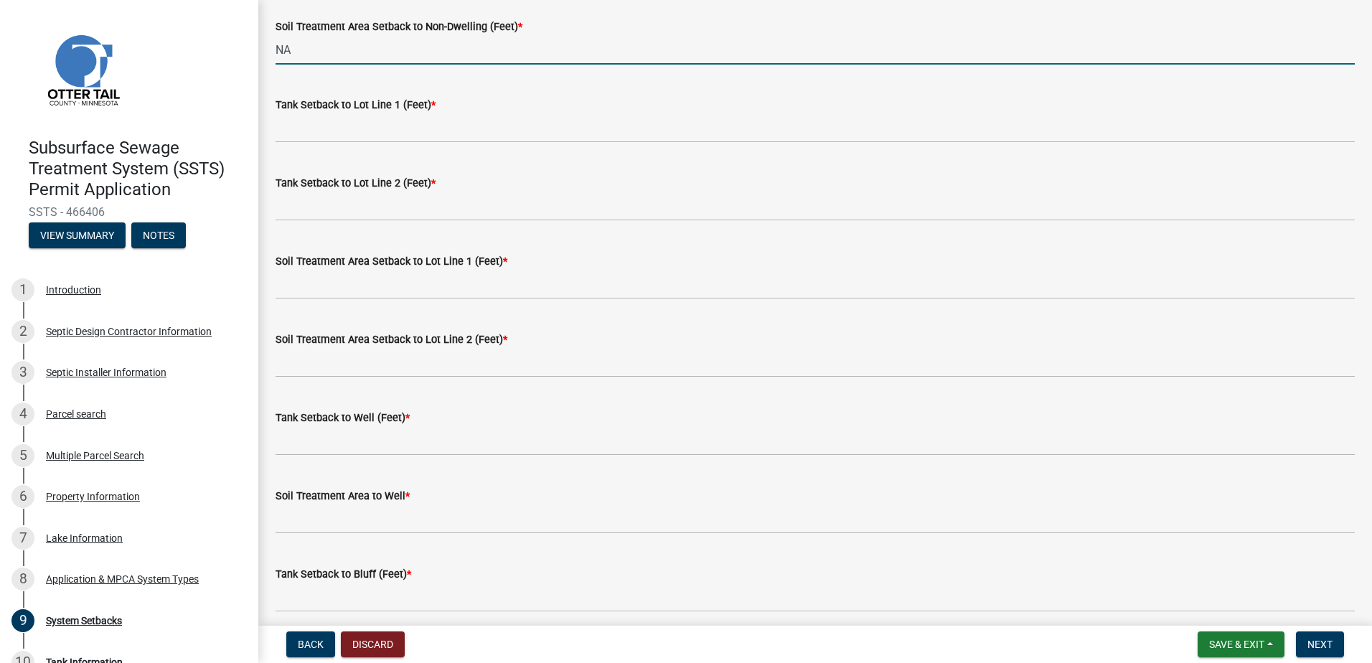
type input "NA"
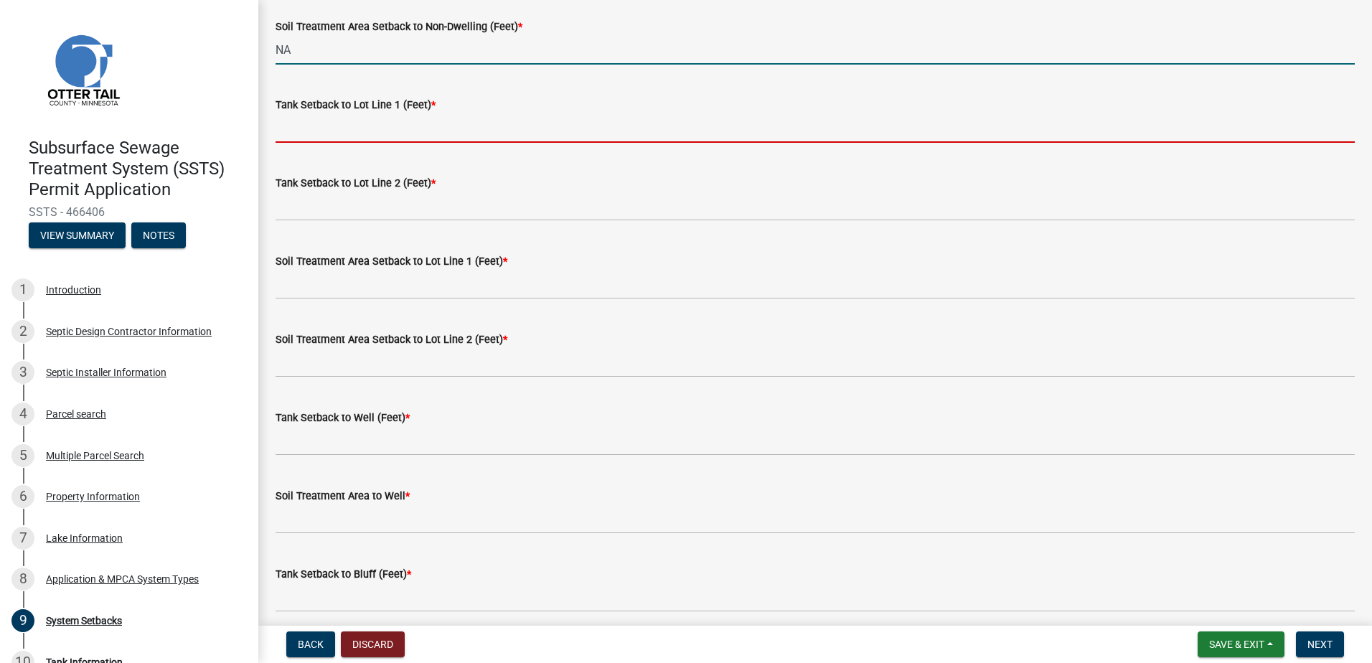
click at [291, 136] on input "Tank Setback to Lot Line 1 (Feet) *" at bounding box center [816, 127] width 1080 height 29
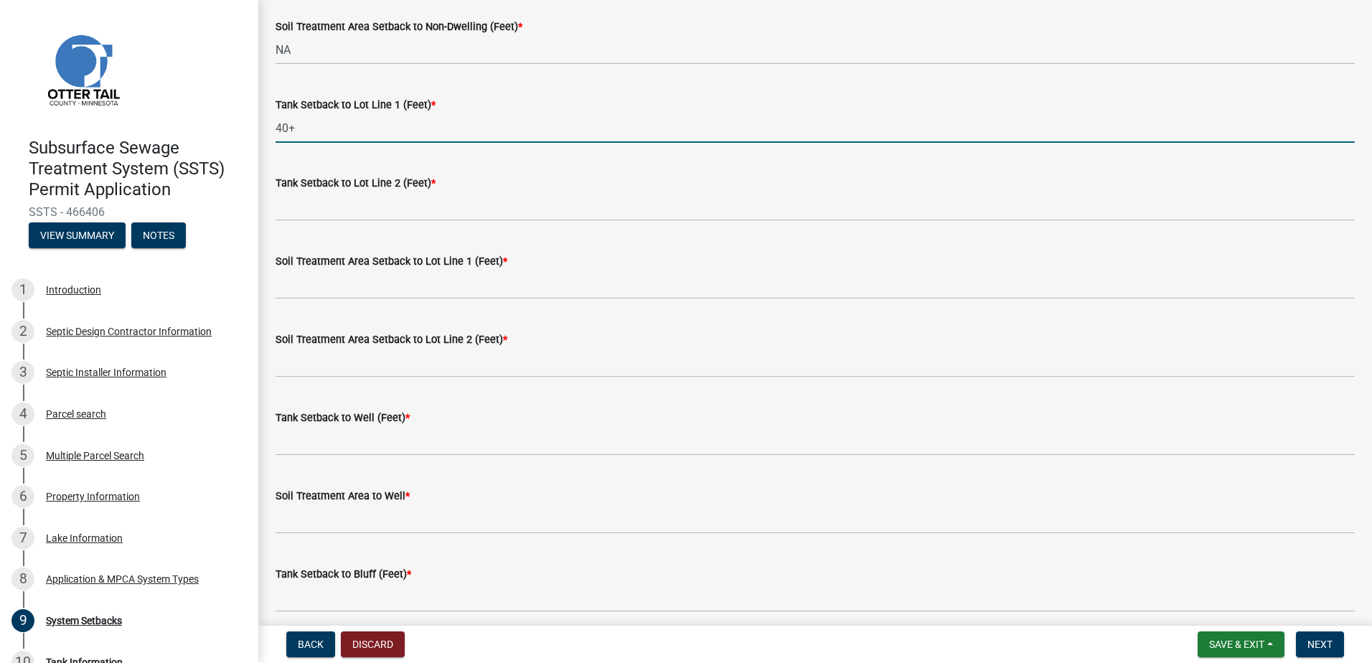
type input "40+"
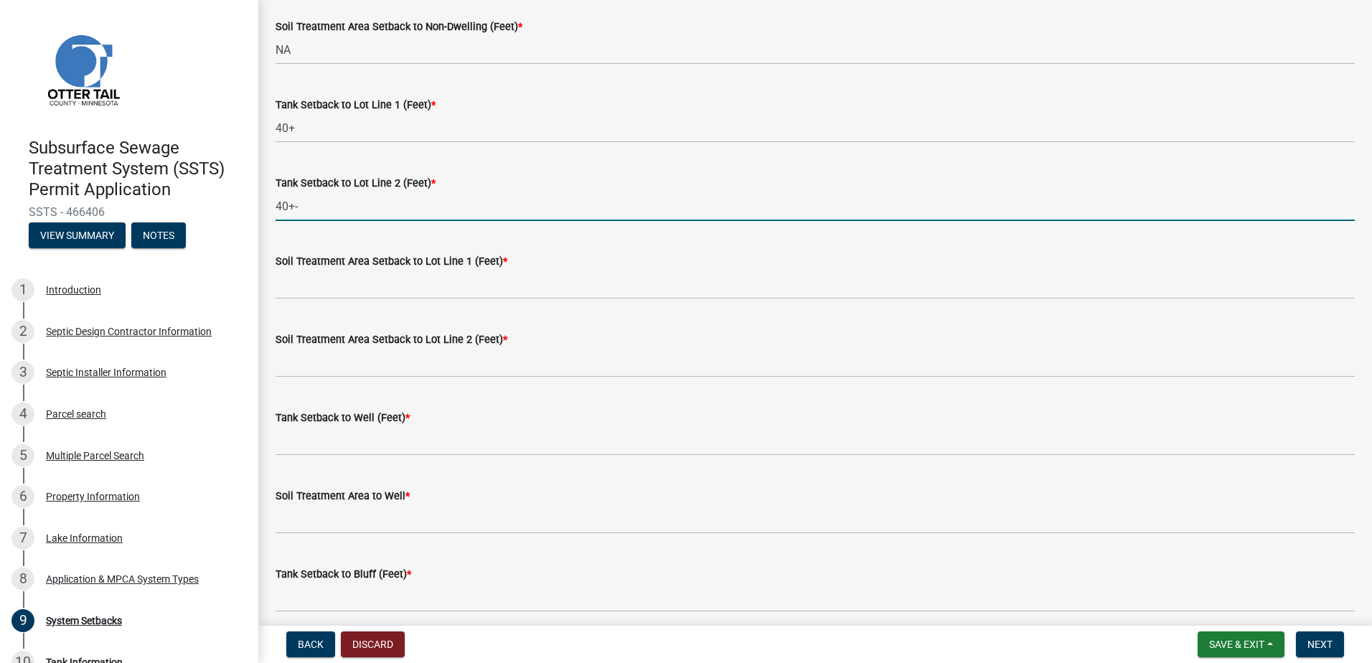
type input "40+-"
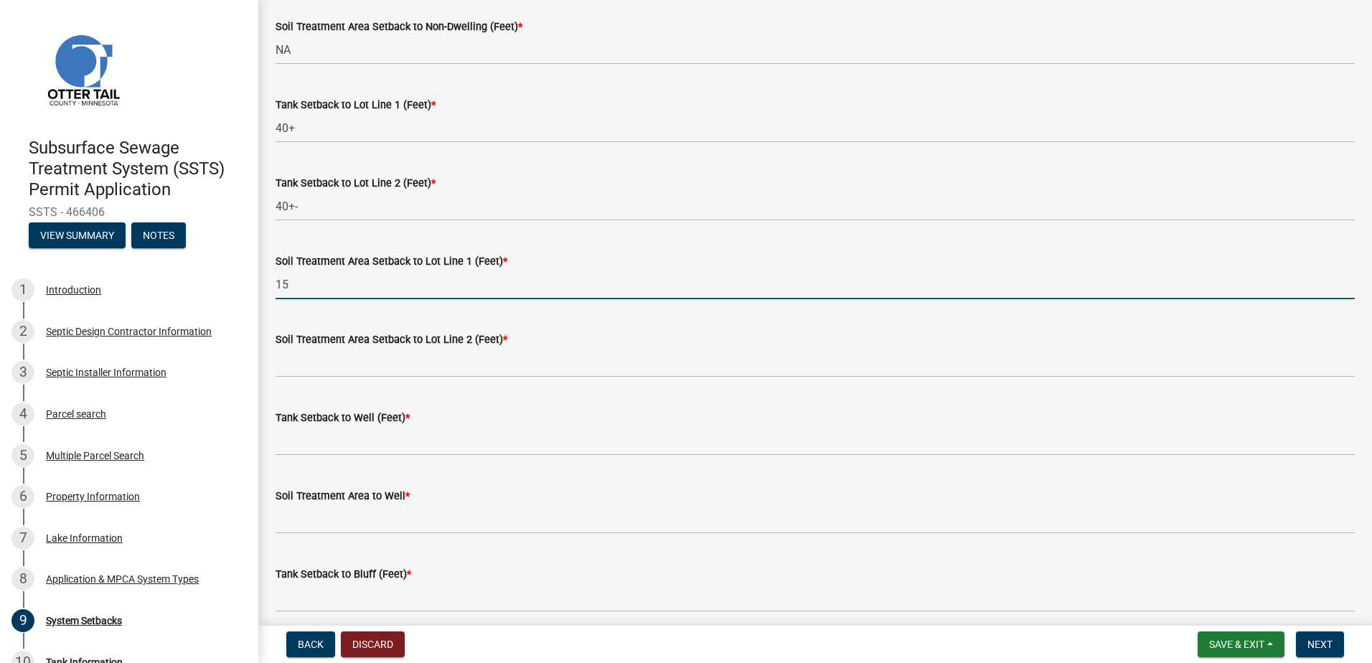
type input "15"
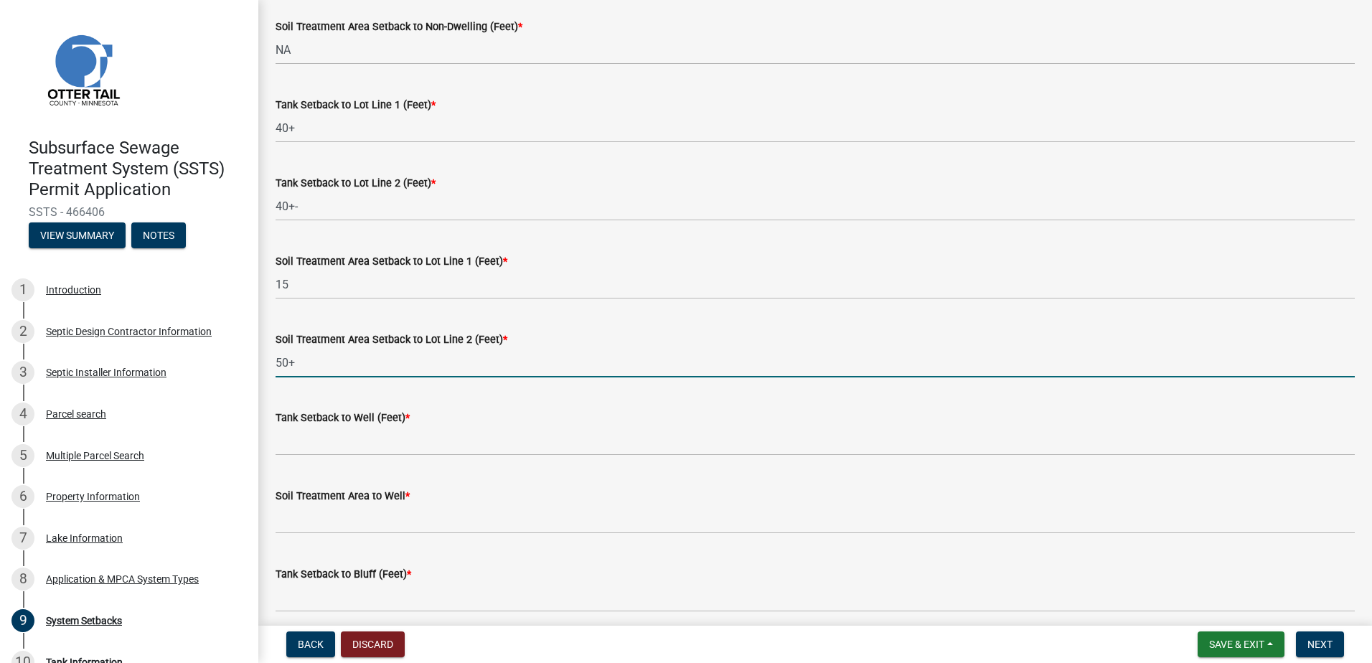
type input "50+"
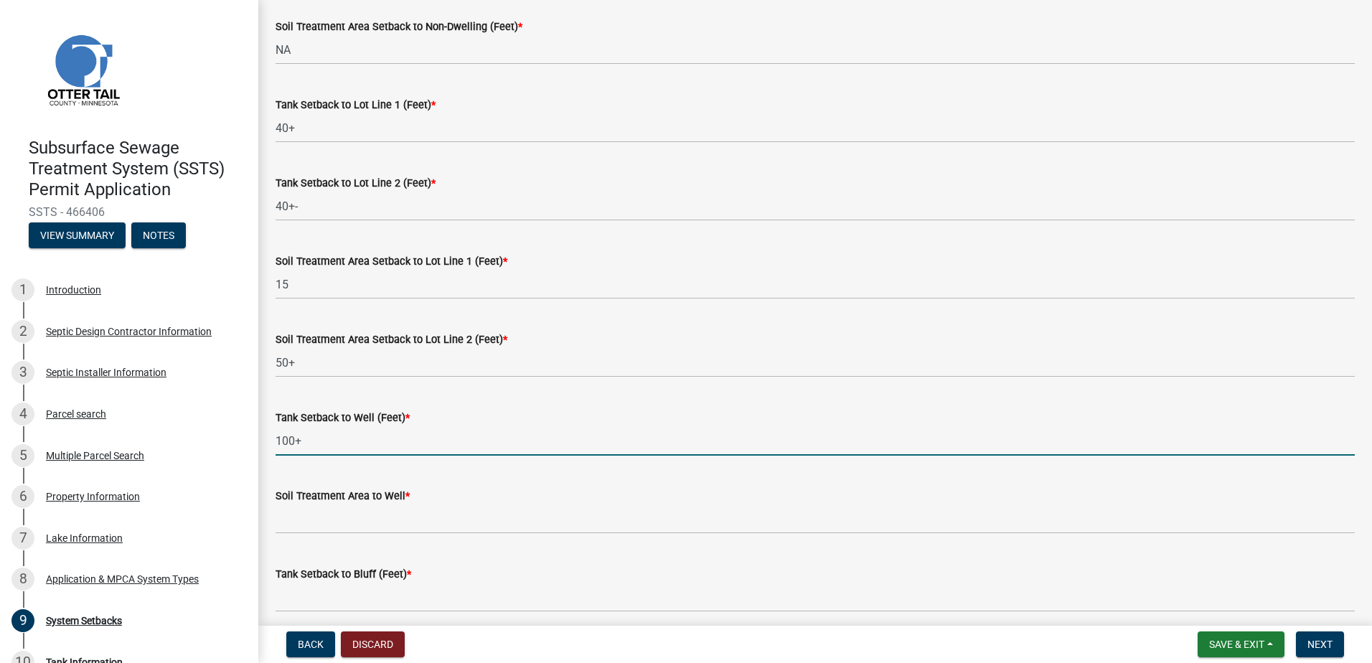
type input "100+"
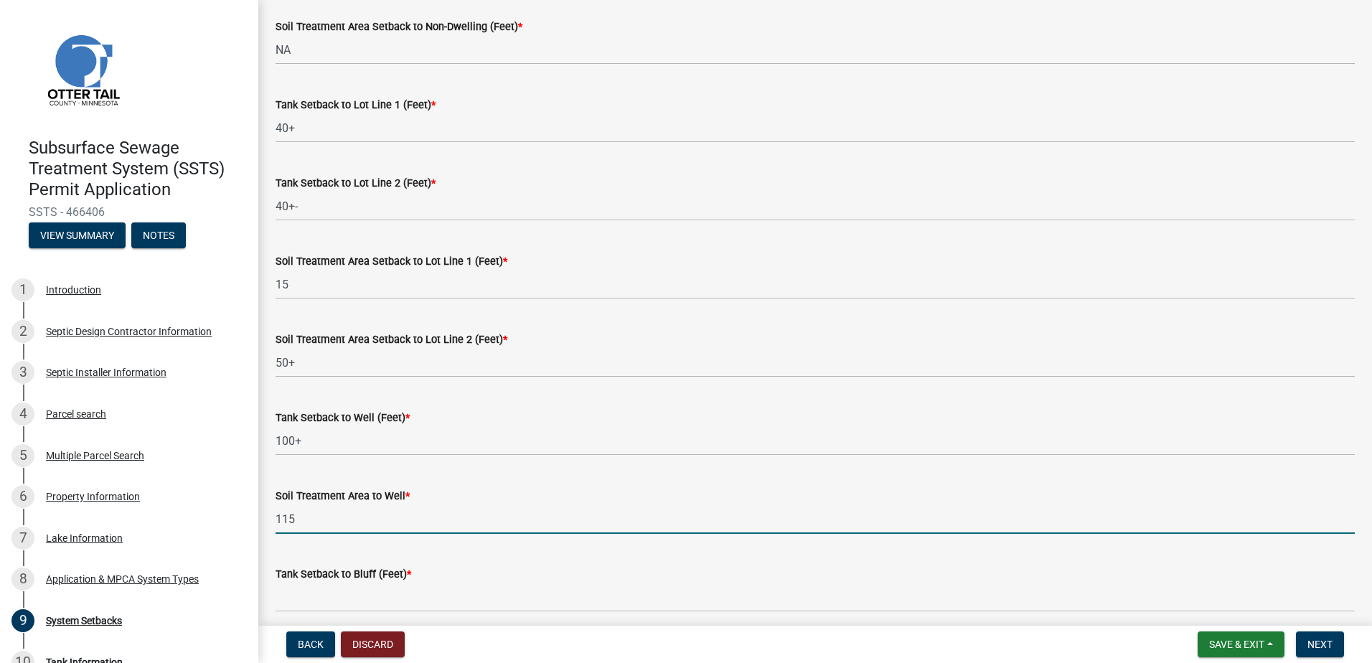
type input "115"
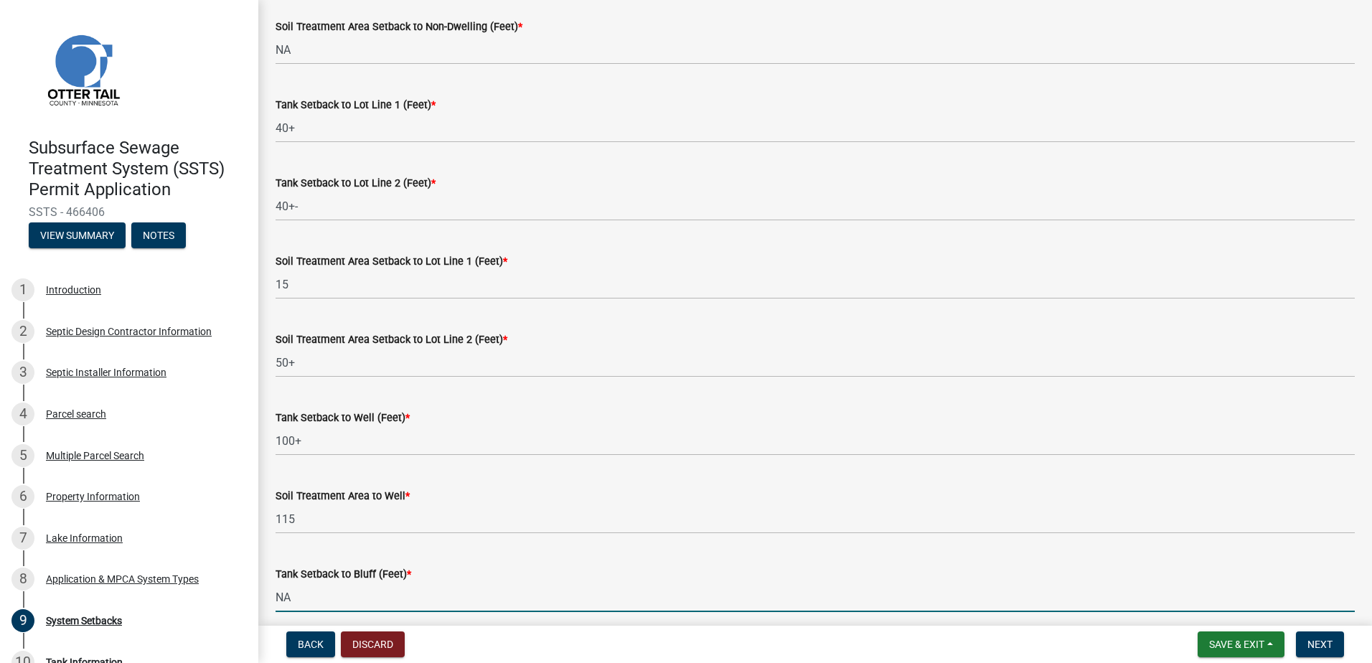
type input "NA"
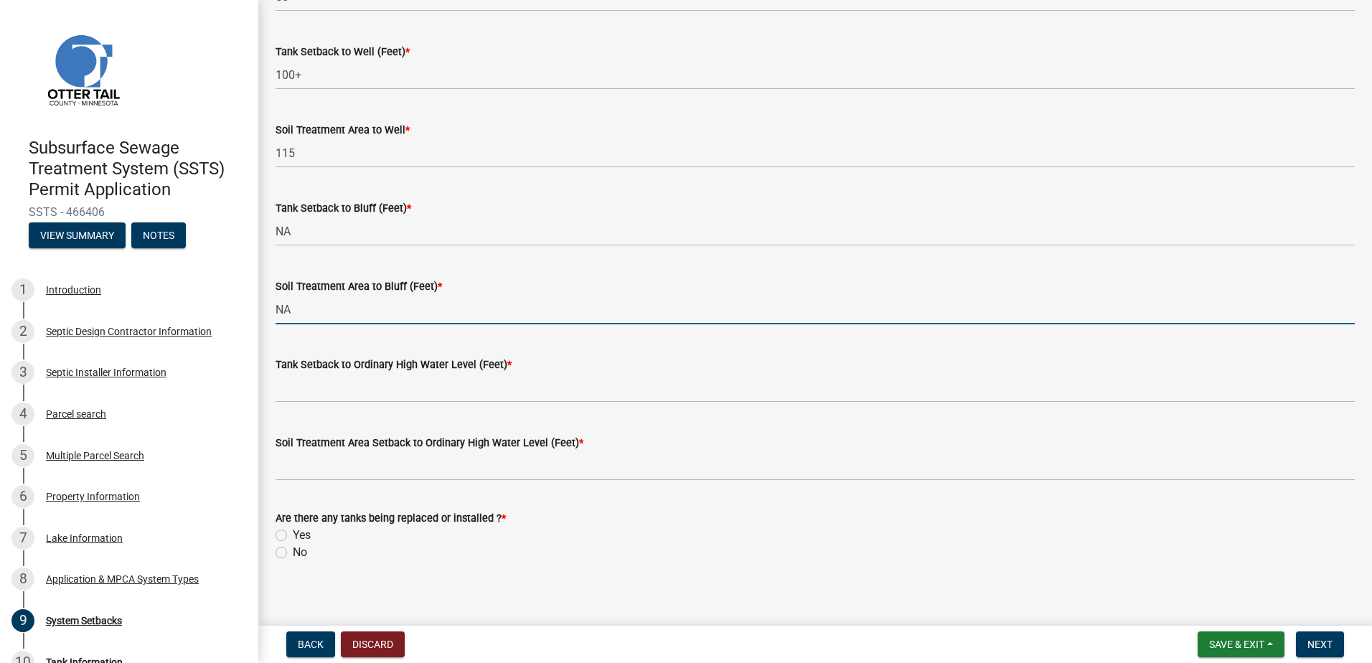
type input "NA"
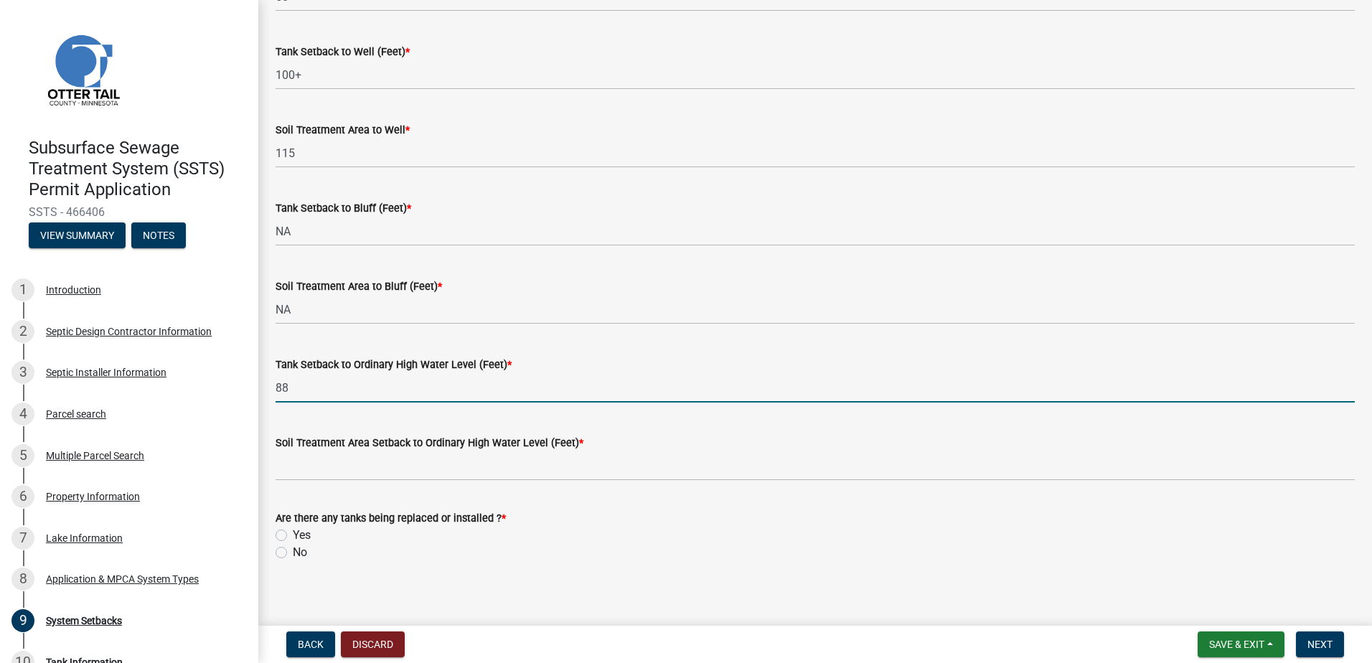
type input "88"
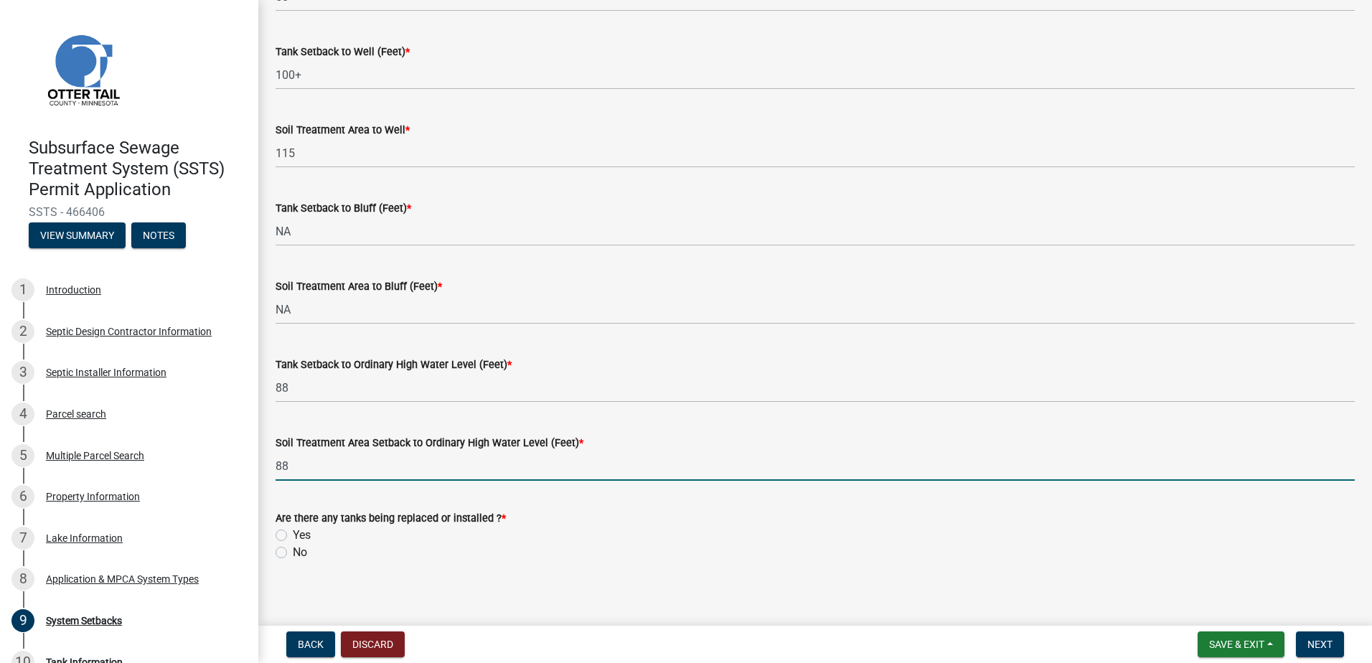
type input "88"
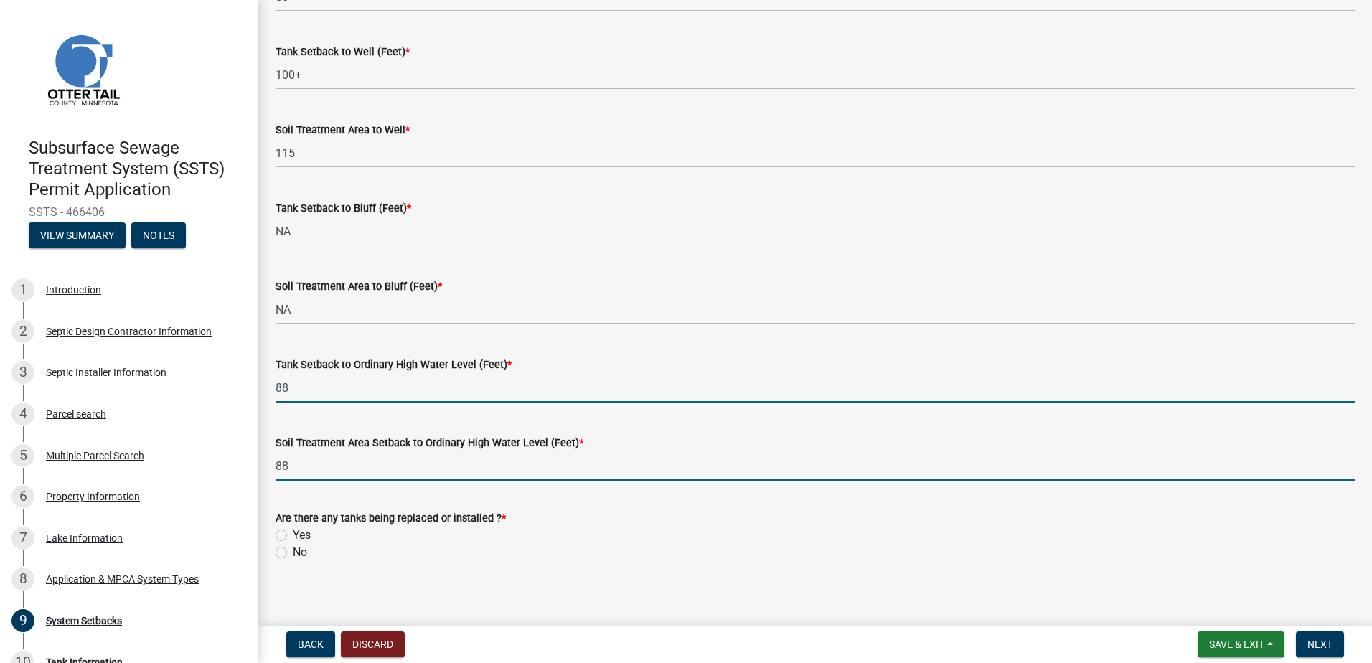
click at [296, 390] on input "88" at bounding box center [816, 387] width 1080 height 29
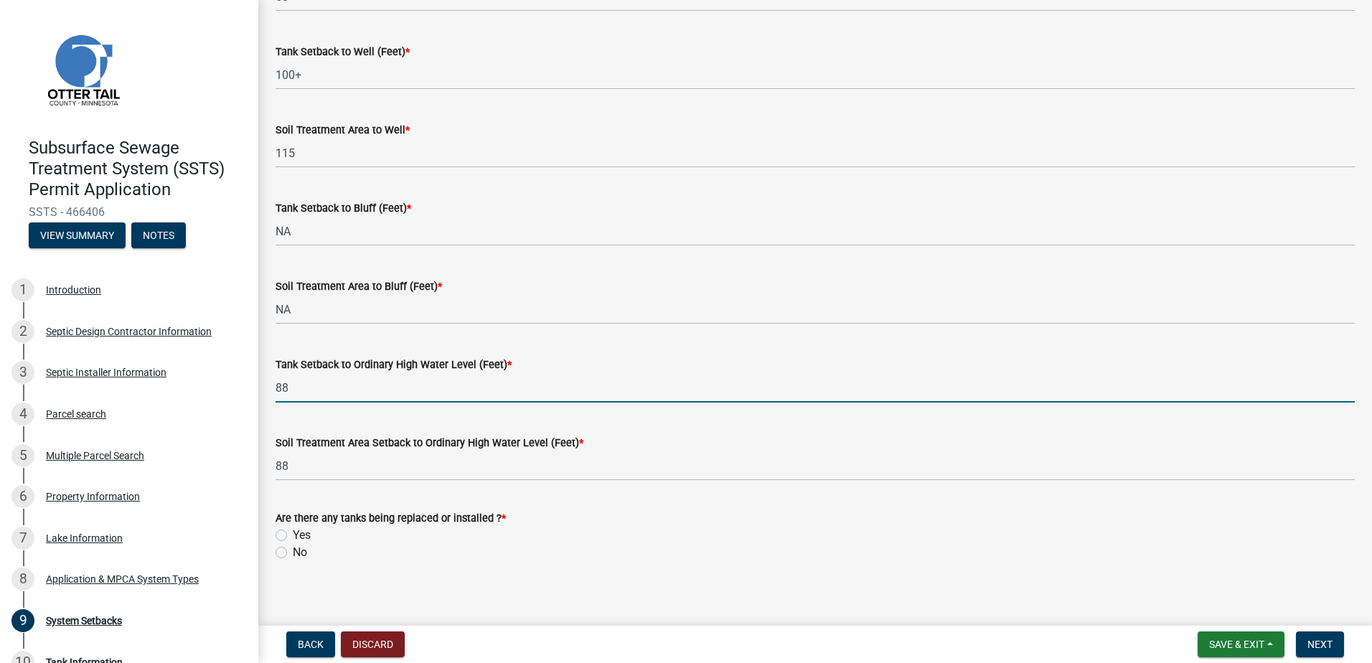
type input "8"
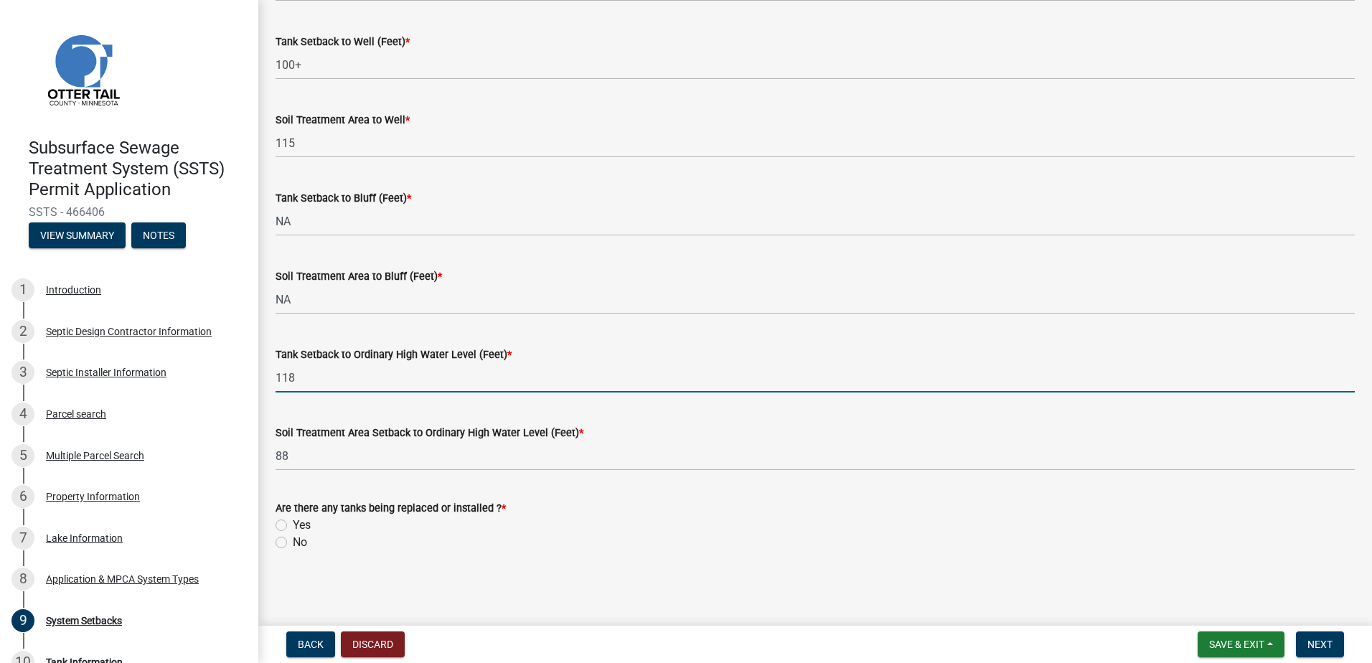
type input "118"
click at [293, 526] on label "Yes" at bounding box center [302, 525] width 18 height 17
click at [293, 526] on input "Yes" at bounding box center [297, 521] width 9 height 9
radio input "true"
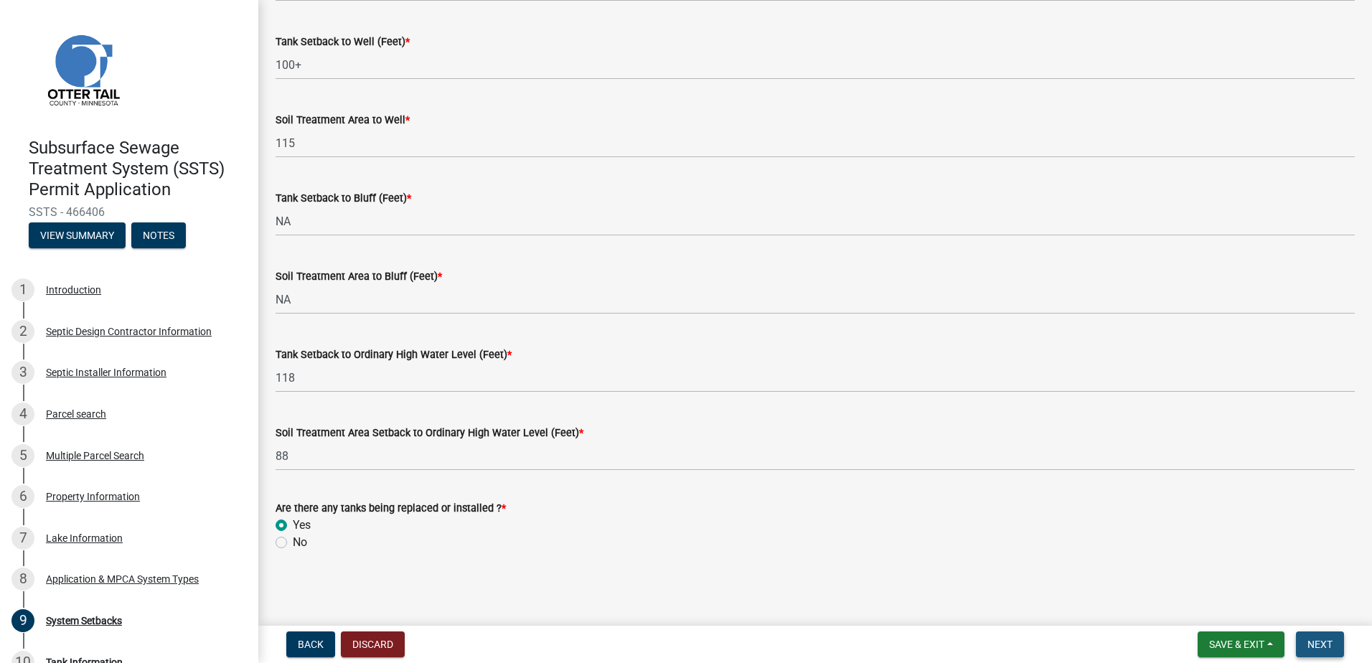
click at [1313, 647] on span "Next" at bounding box center [1320, 644] width 25 height 11
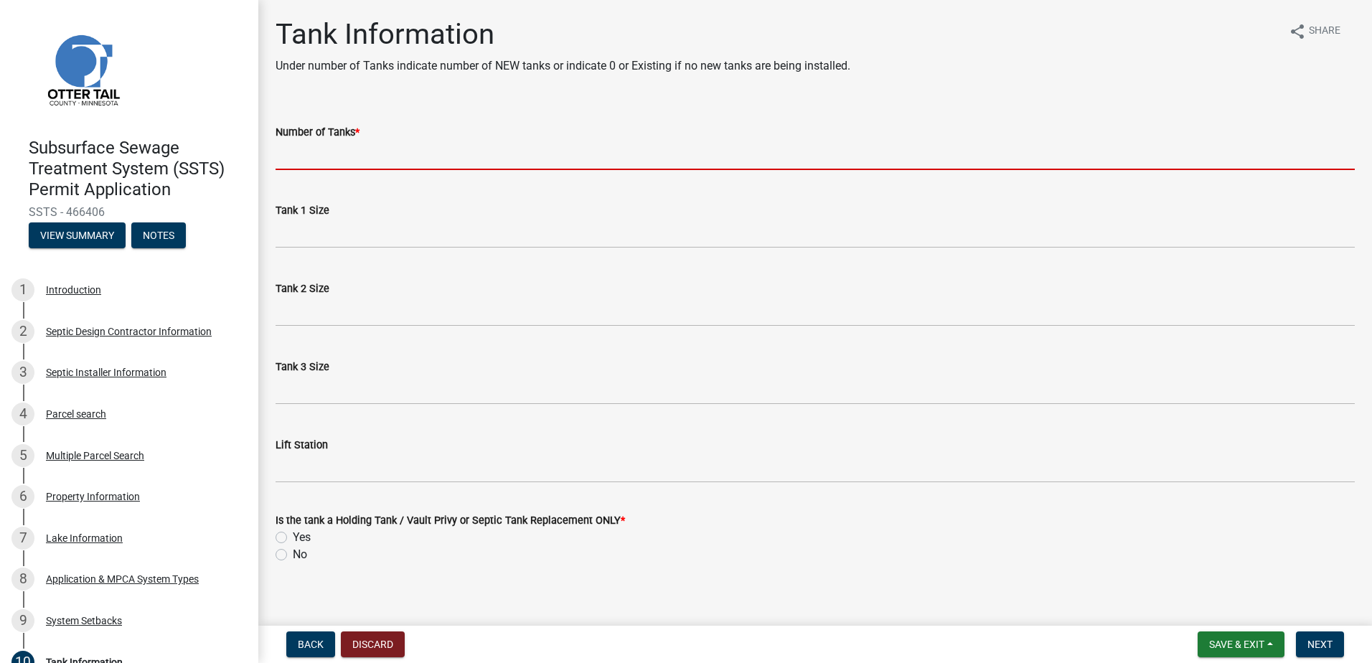
click at [292, 159] on input "Number of Tanks *" at bounding box center [816, 155] width 1080 height 29
type input "1"
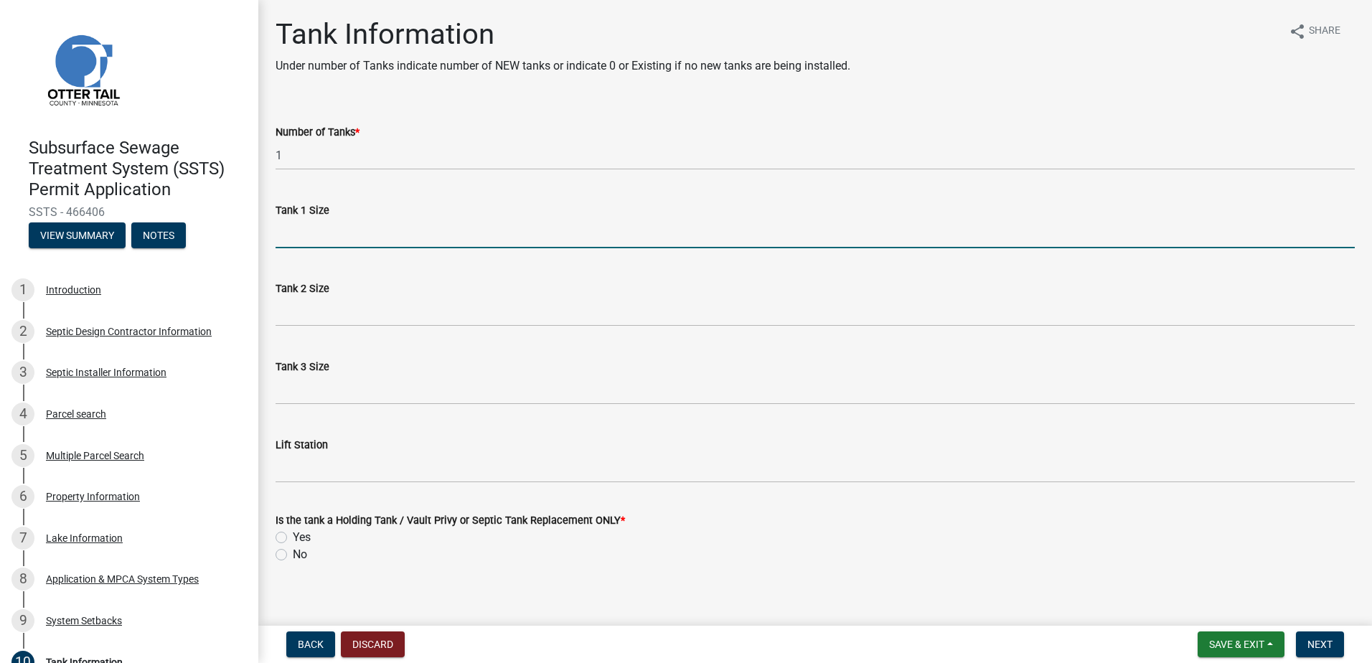
click at [302, 232] on input "Tank 1 Size" at bounding box center [816, 233] width 1080 height 29
type input "1000 LP"
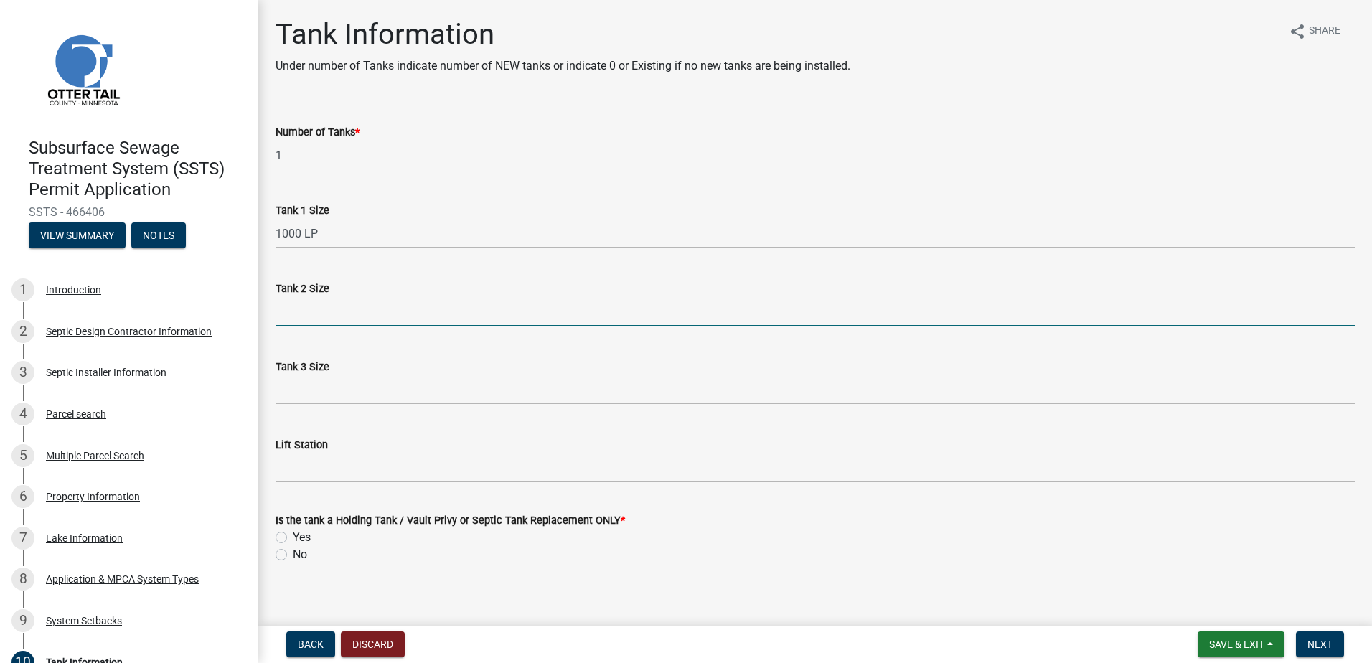
click at [299, 305] on input "Tank 2 Size" at bounding box center [816, 311] width 1080 height 29
type input "NA"
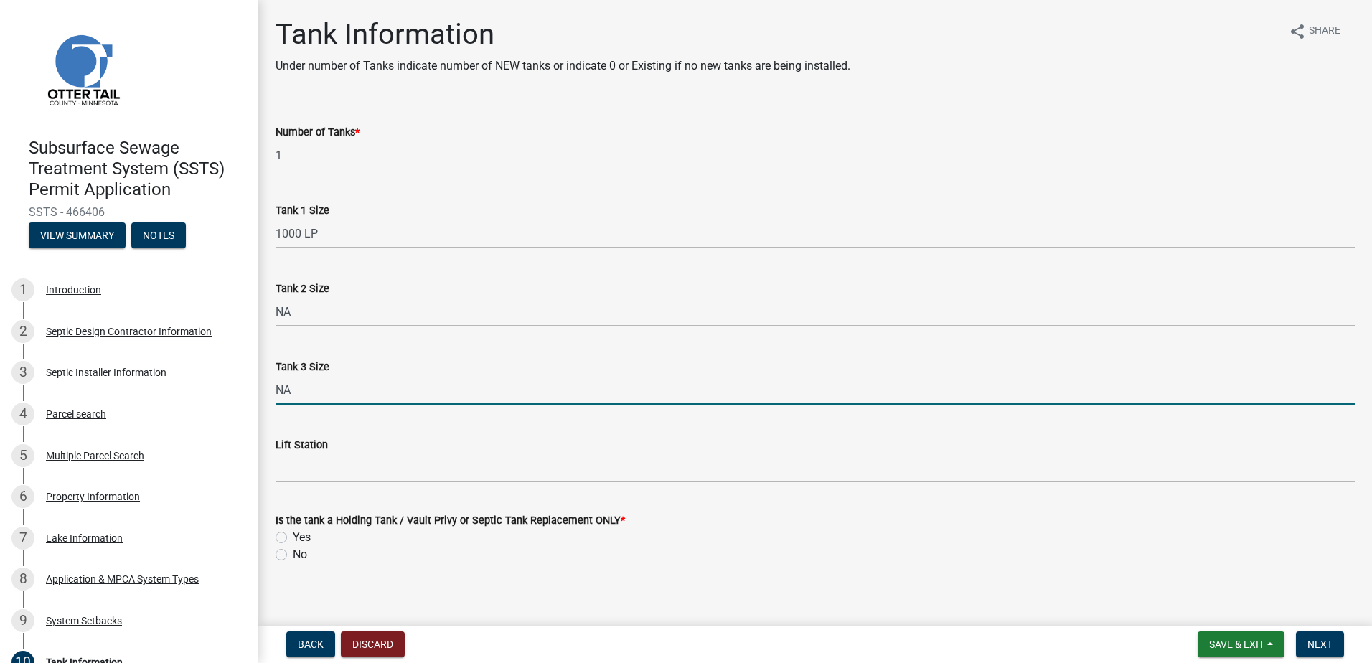
type input "NA"
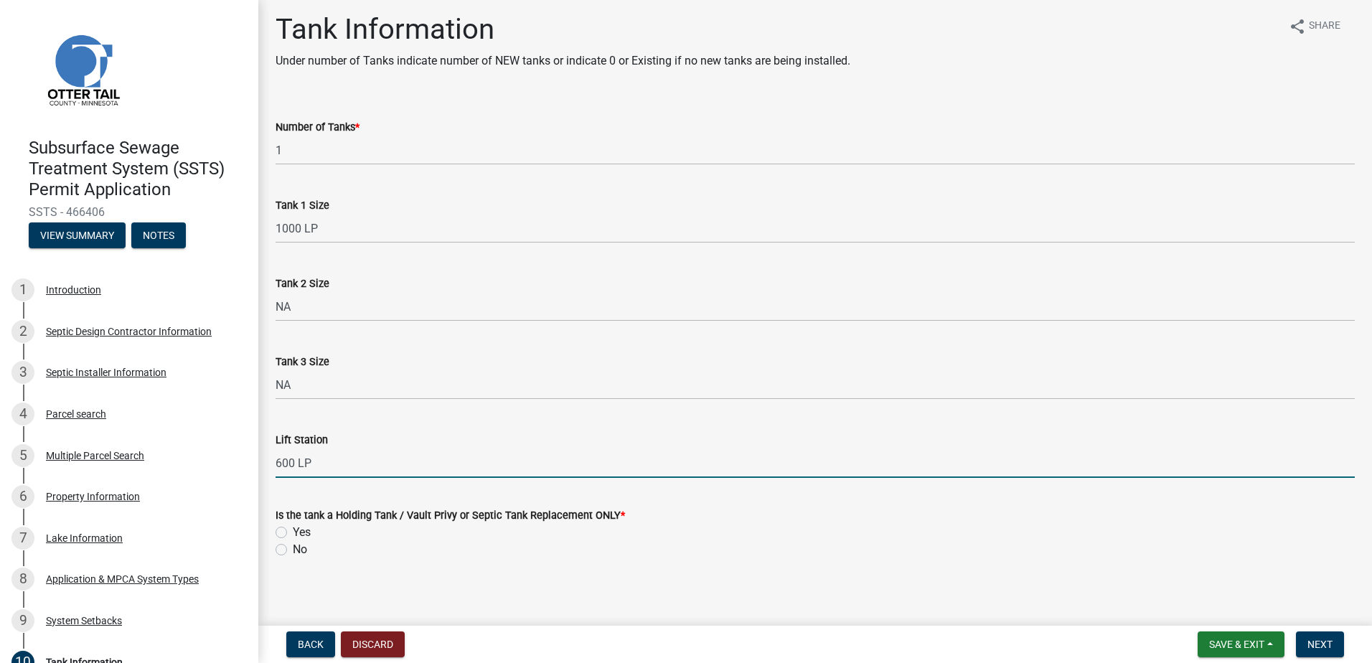
scroll to position [12, 0]
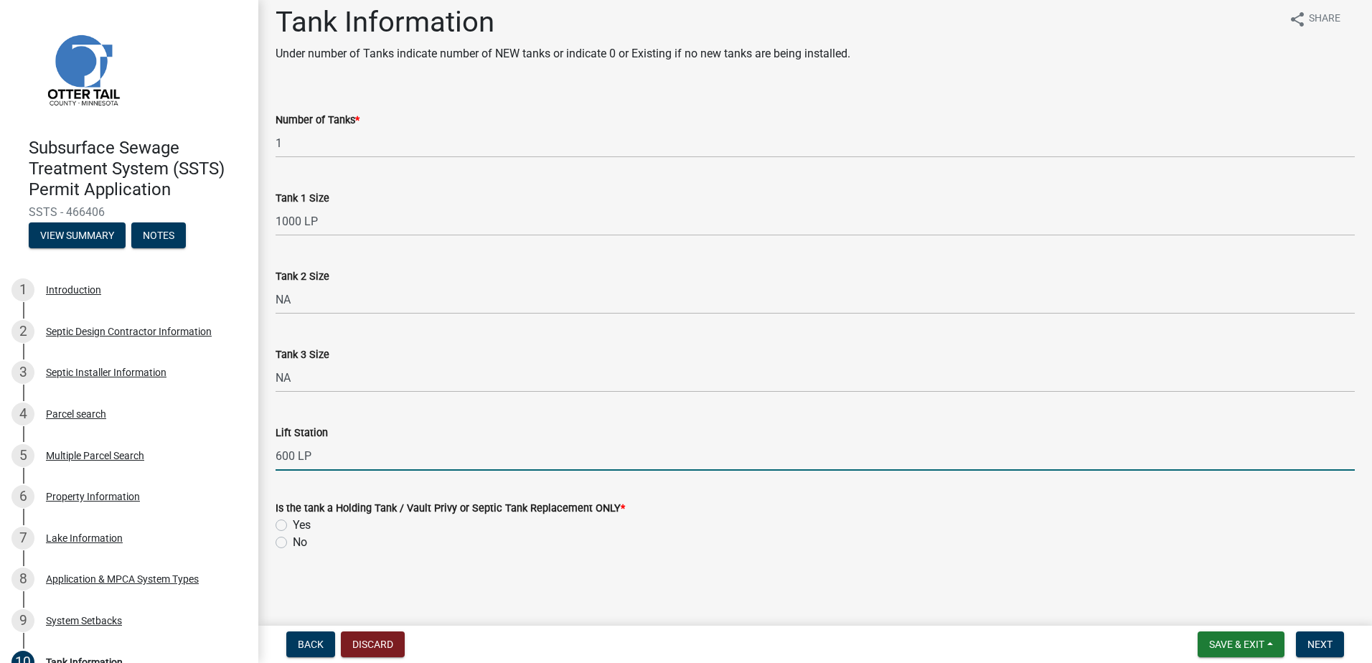
type input "600 LP"
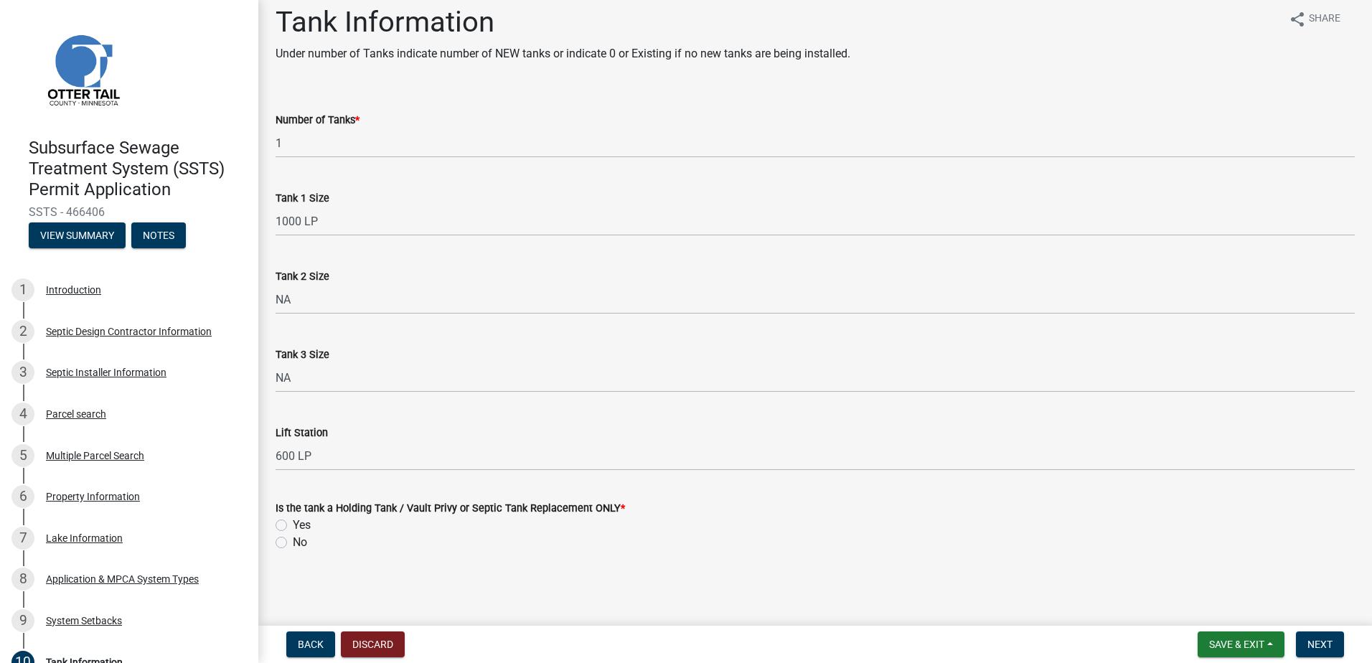
click at [293, 525] on label "Yes" at bounding box center [302, 525] width 18 height 17
click at [293, 525] on input "Yes" at bounding box center [297, 521] width 9 height 9
radio input "true"
click at [1306, 647] on button "Next" at bounding box center [1320, 645] width 48 height 26
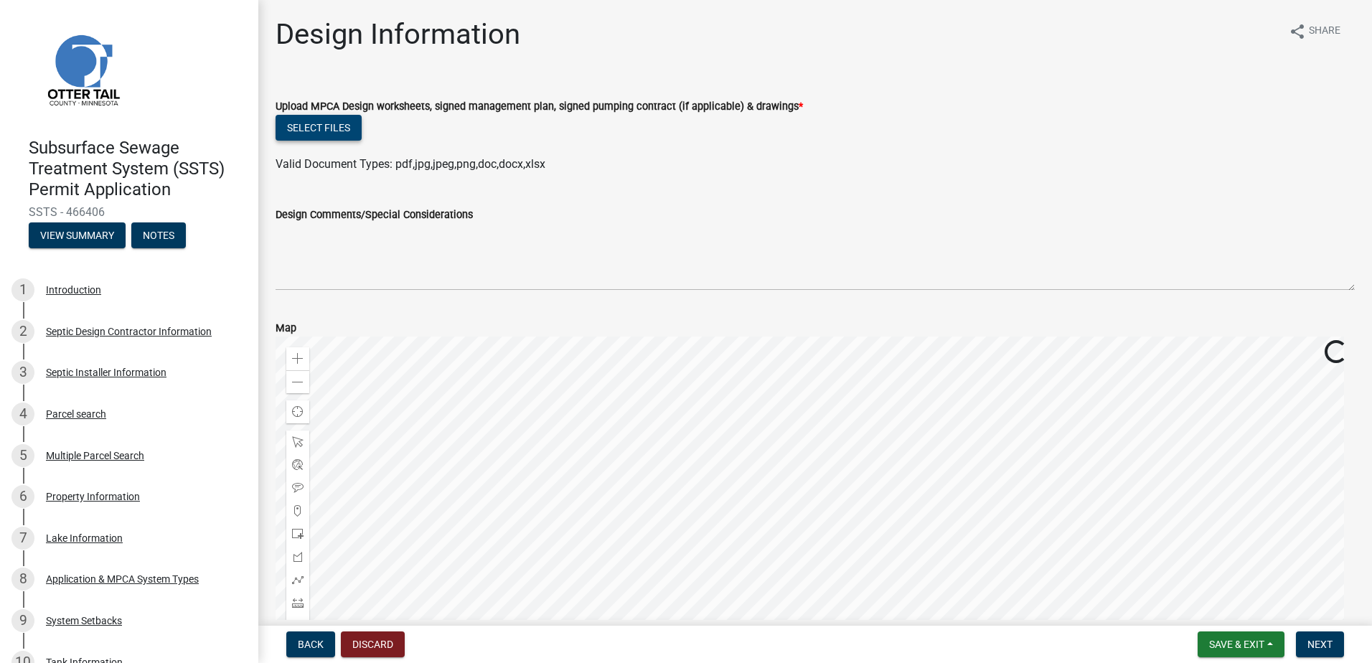
click at [312, 130] on button "Select files" at bounding box center [319, 128] width 86 height 26
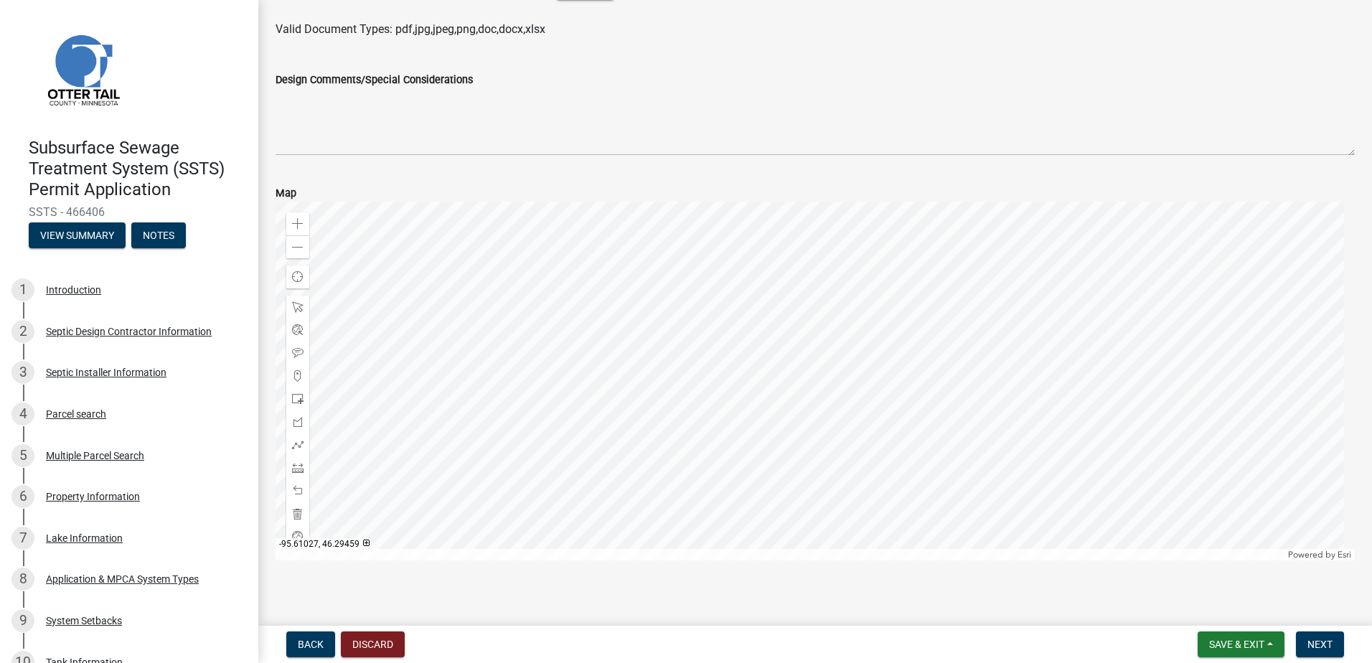
scroll to position [197, 0]
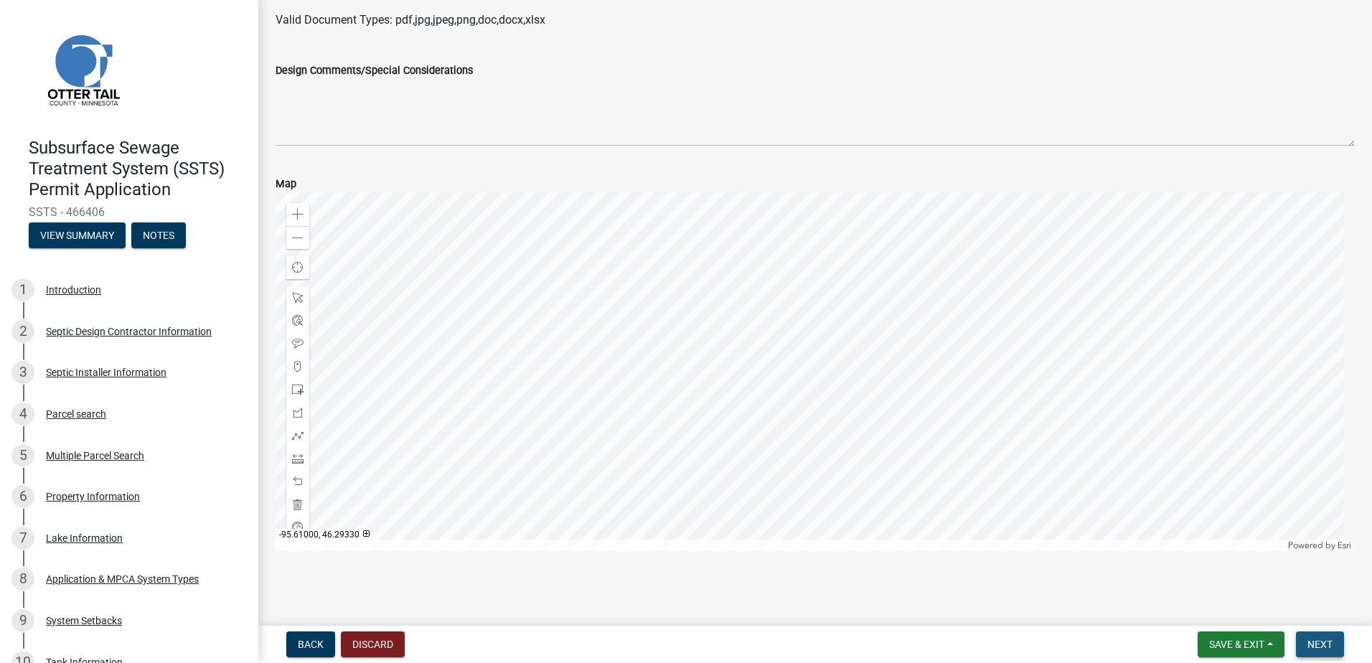
click at [1336, 647] on button "Next" at bounding box center [1320, 645] width 48 height 26
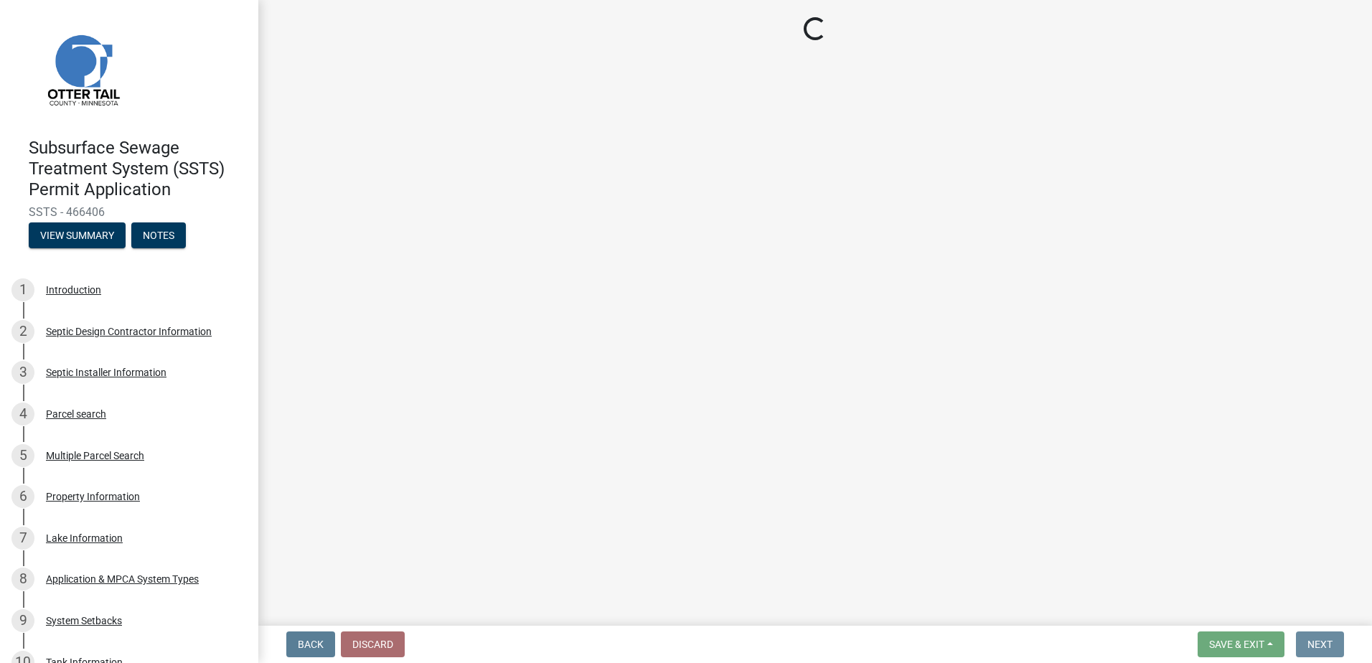
scroll to position [0, 0]
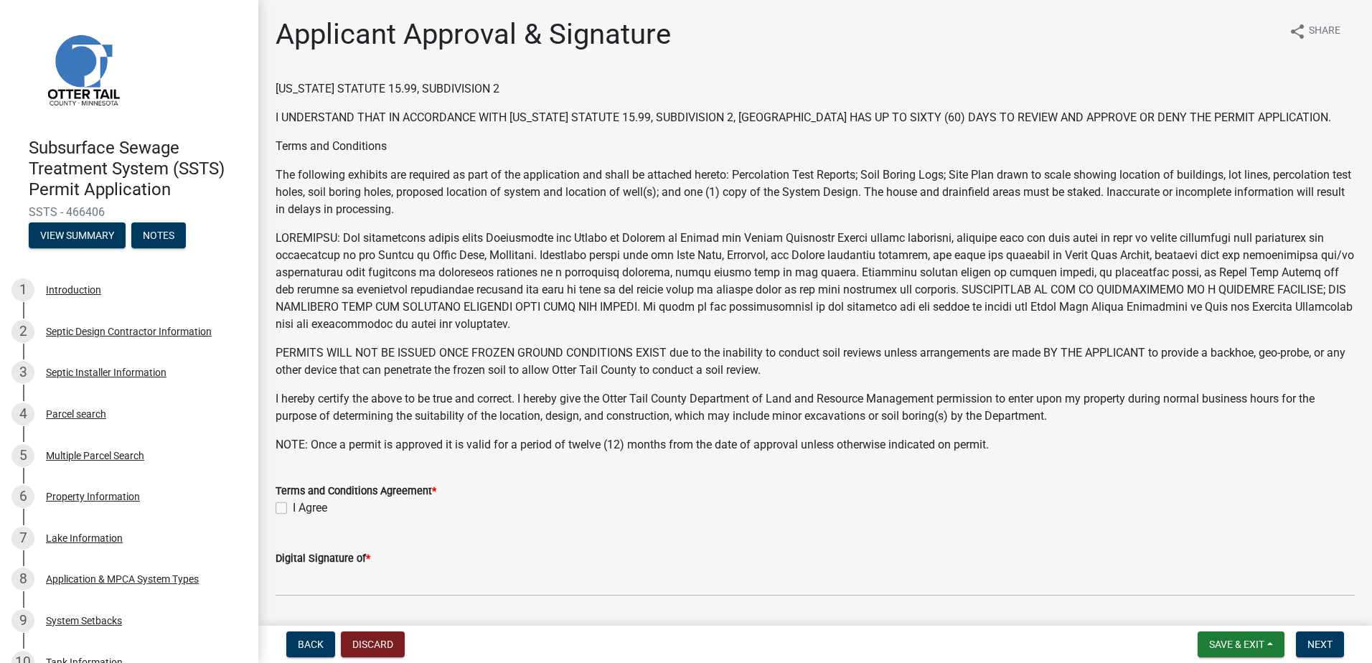
click at [293, 509] on label "I Agree" at bounding box center [310, 508] width 34 height 17
click at [293, 509] on input "I Agree" at bounding box center [297, 504] width 9 height 9
checkbox input "true"
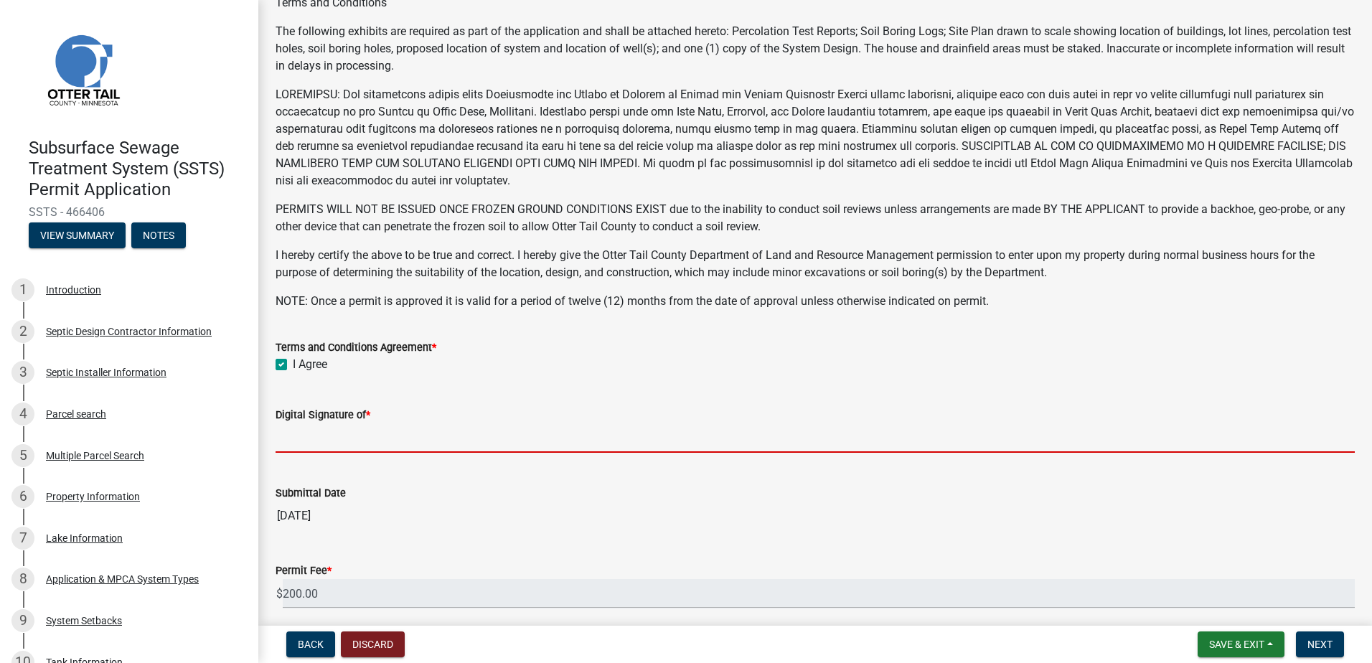
click at [304, 444] on input "Digital Signature of *" at bounding box center [816, 437] width 1080 height 29
type input "[PERSON_NAME]"
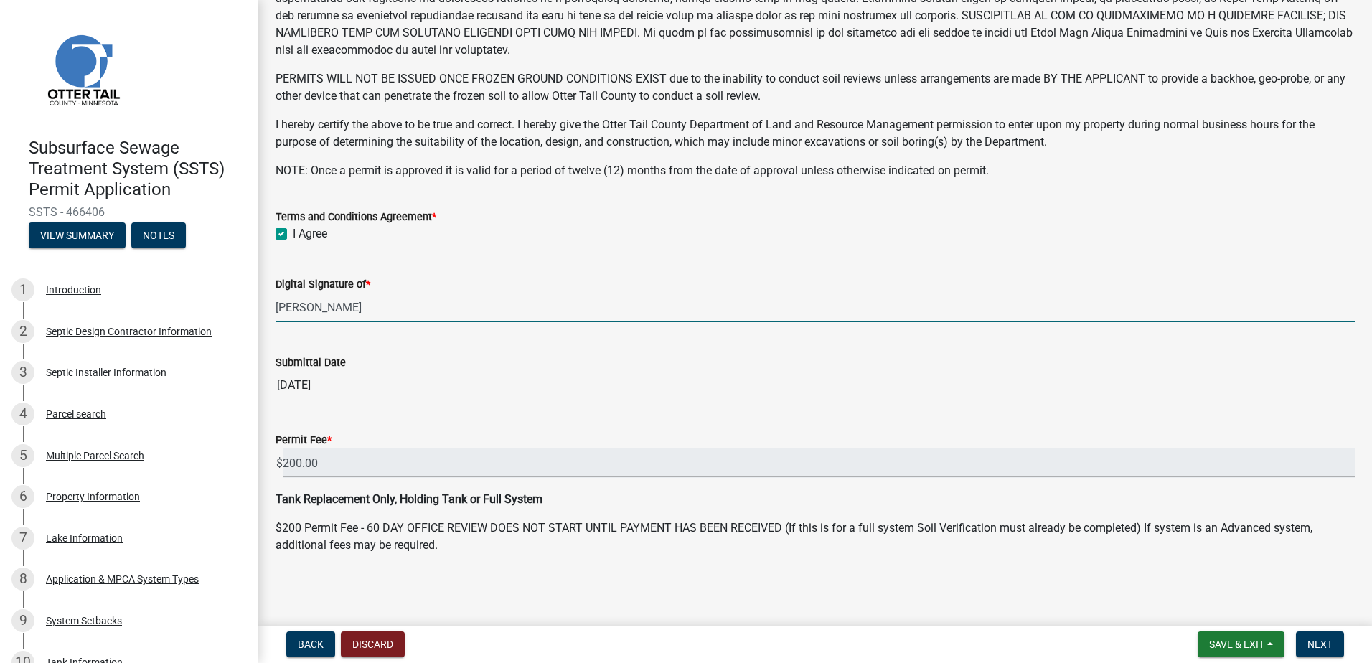
scroll to position [276, 0]
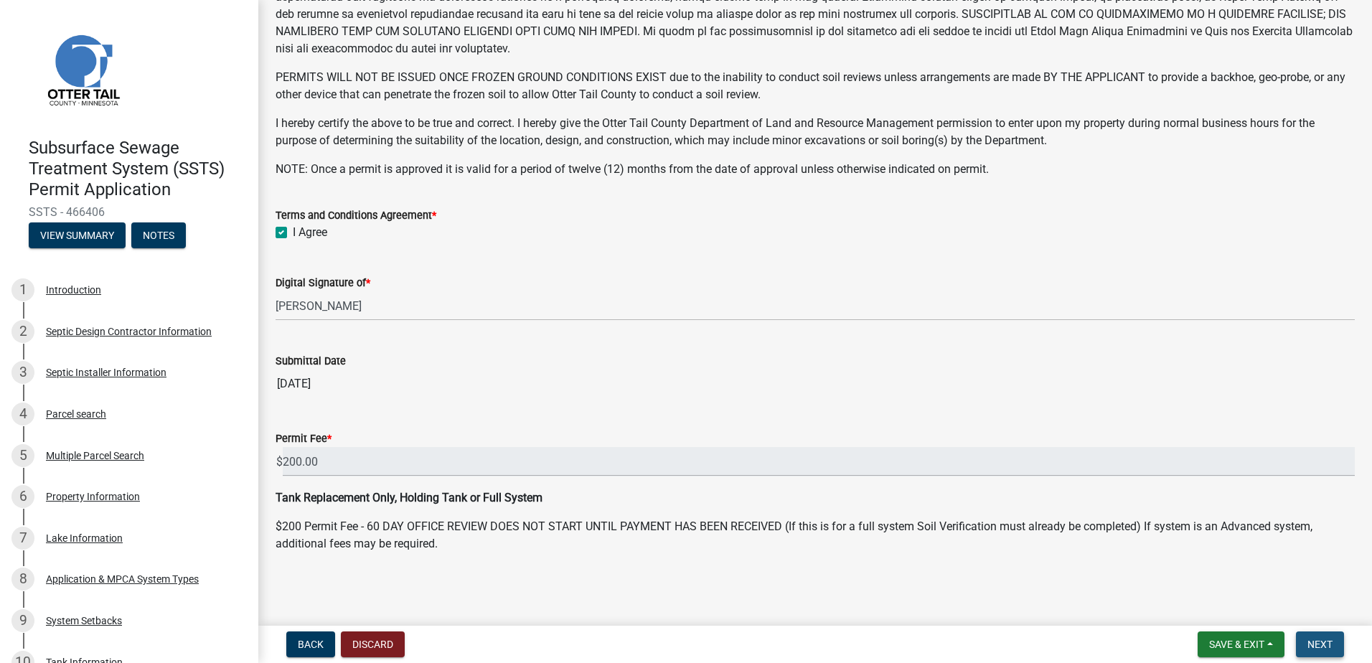
click at [1313, 646] on span "Next" at bounding box center [1320, 644] width 25 height 11
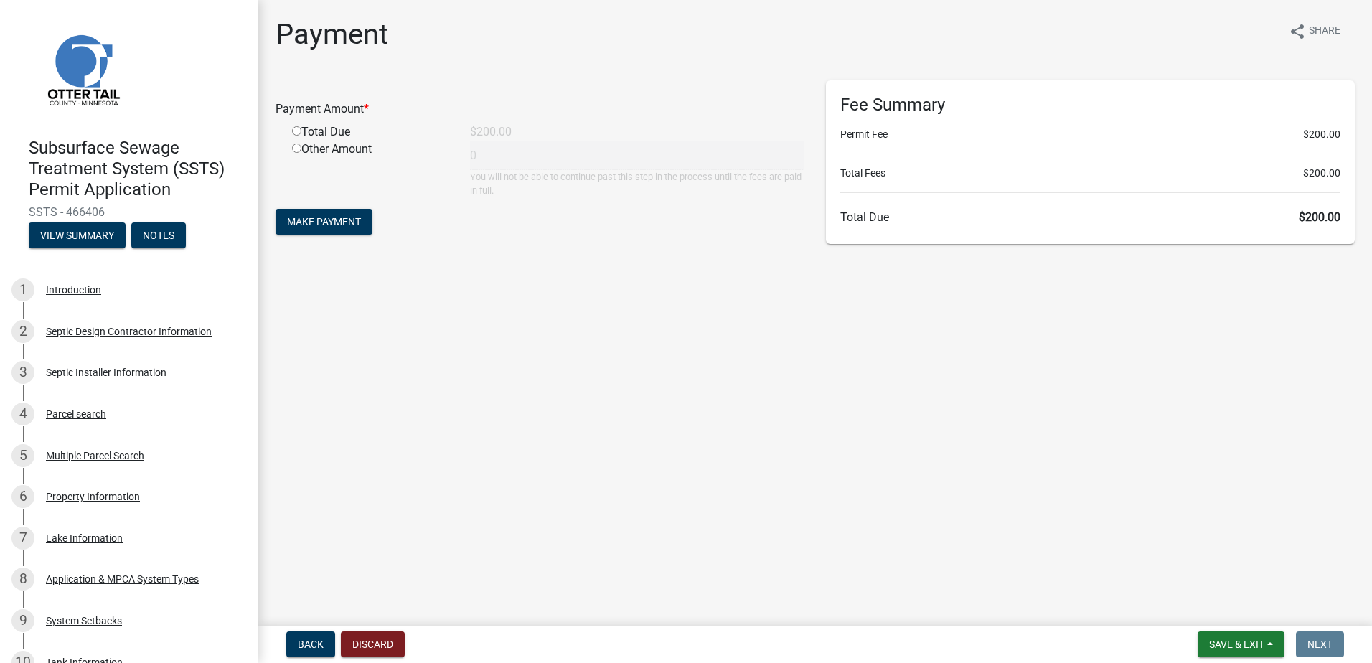
click at [296, 132] on input "radio" at bounding box center [296, 130] width 9 height 9
radio input "true"
type input "200"
click at [308, 219] on span "Make Payment" at bounding box center [324, 221] width 74 height 11
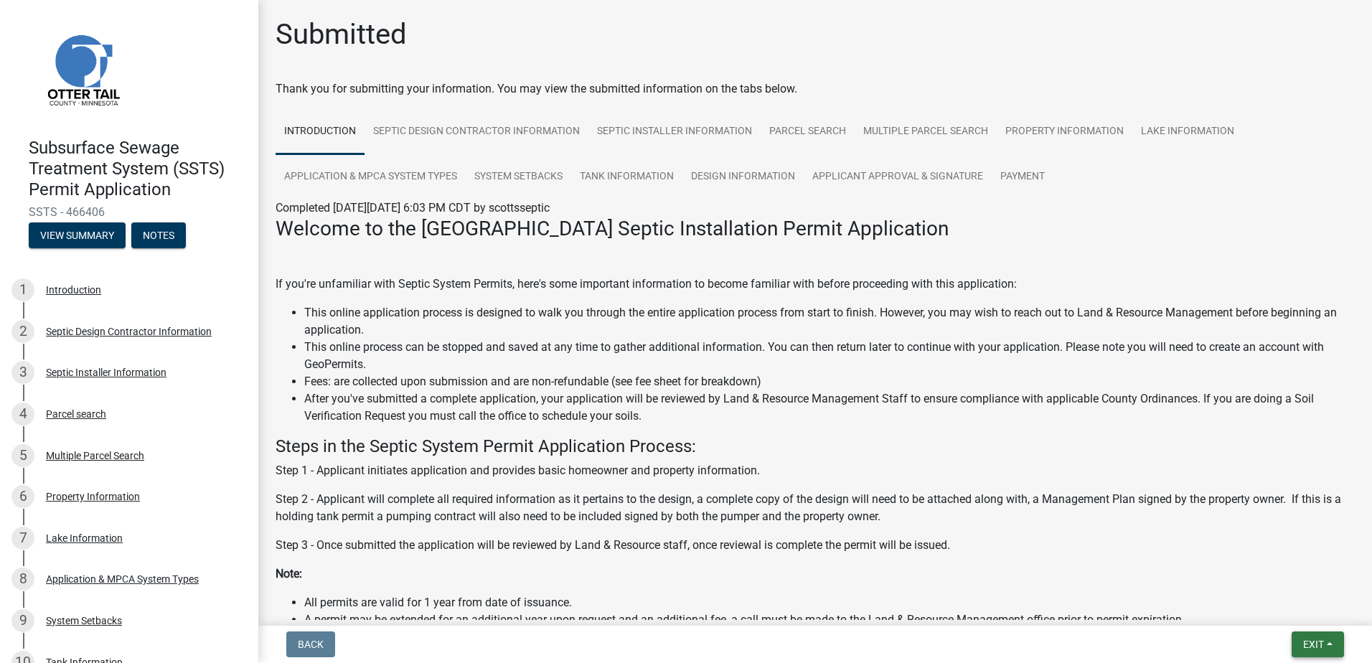
click at [1329, 646] on button "Exit" at bounding box center [1318, 645] width 52 height 26
click at [1305, 609] on button "Save & Exit" at bounding box center [1287, 607] width 115 height 34
